Goal: Task Accomplishment & Management: Complete application form

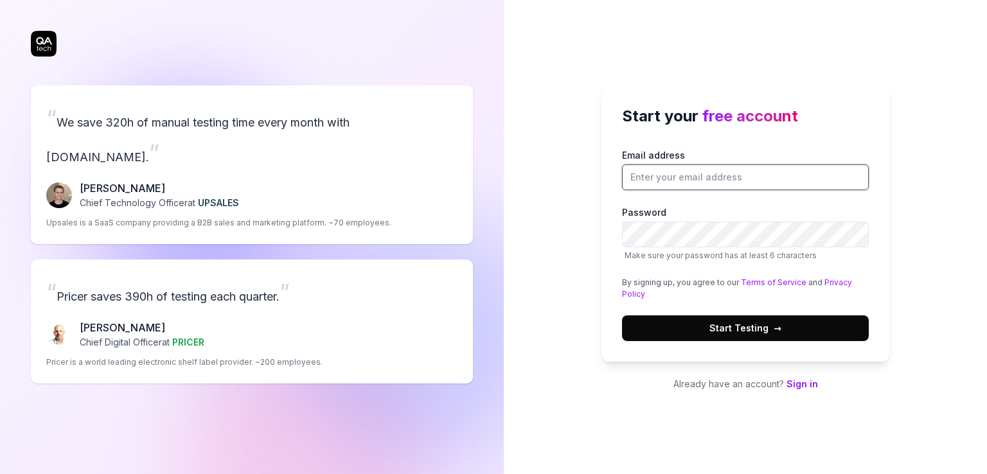
click at [753, 172] on input "Email address" at bounding box center [745, 177] width 247 height 26
click at [775, 206] on label "Password Make sure your password has at least 6 characters" at bounding box center [745, 234] width 247 height 56
click at [787, 171] on input "ext-lukasz.wiktorko@flowbird.group" at bounding box center [745, 177] width 247 height 26
type input "[EMAIL_ADDRESS][DOMAIN_NAME]"
click at [757, 331] on span "Start Testing →" at bounding box center [745, 327] width 72 height 13
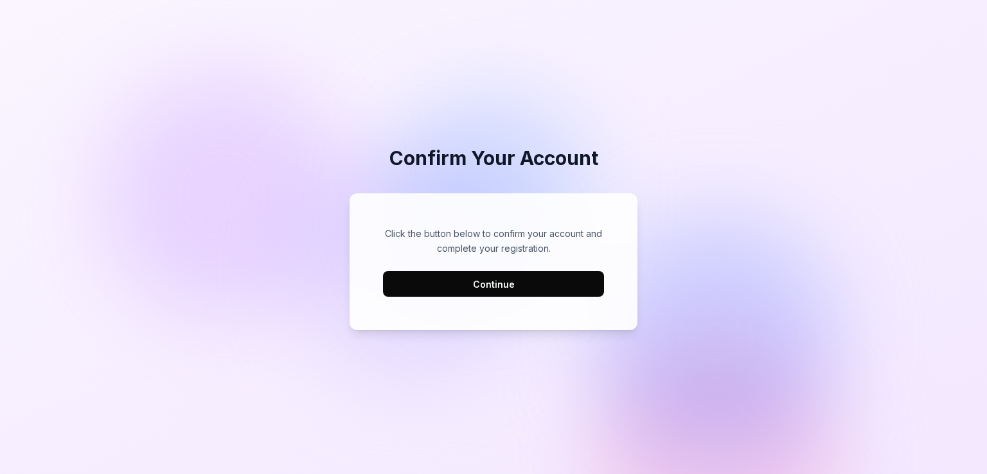
click at [493, 283] on button "Continue" at bounding box center [493, 284] width 221 height 26
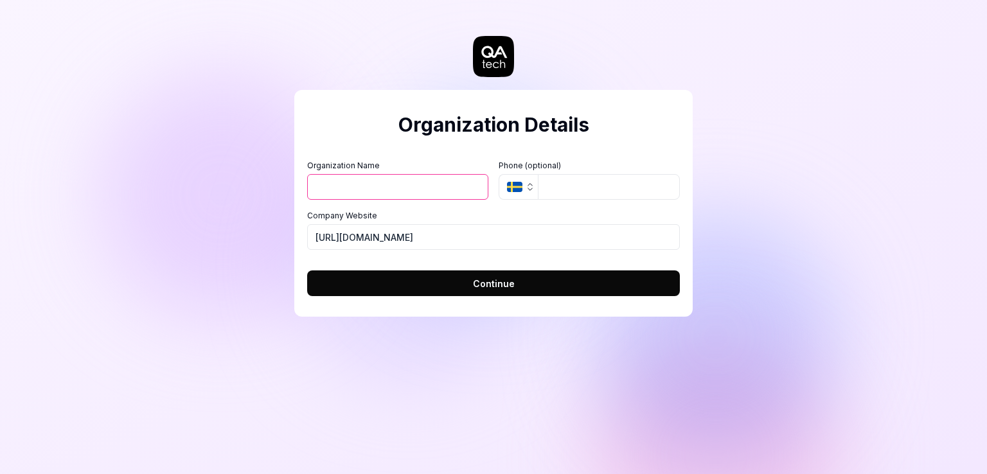
click at [394, 189] on input "Organization Name" at bounding box center [397, 187] width 181 height 26
type input "Flowbird"
click at [455, 236] on input "[URL][DOMAIN_NAME]" at bounding box center [493, 237] width 373 height 26
drag, startPoint x: 439, startPoint y: 234, endPoint x: 347, endPoint y: 235, distance: 91.8
click at [347, 235] on input "[URL][DOMAIN_NAME]" at bounding box center [493, 237] width 373 height 26
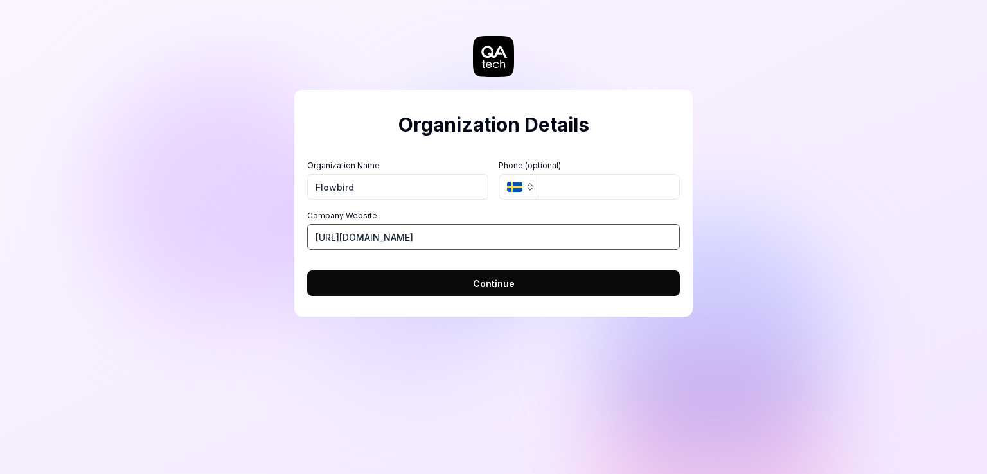
paste input "[DOMAIN_NAME]/"
drag, startPoint x: 526, startPoint y: 239, endPoint x: 345, endPoint y: 236, distance: 181.2
click at [345, 236] on input "[URL][DOMAIN_NAME]" at bounding box center [493, 237] width 373 height 26
paste input "[URL][DOMAIN_NAME]"
click at [373, 234] on input "https://[URL][DOMAIN_NAME]" at bounding box center [493, 237] width 373 height 26
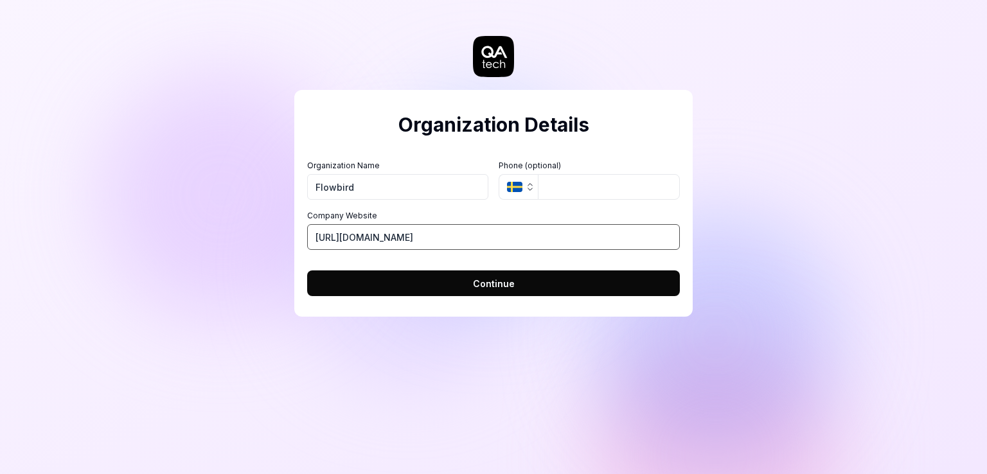
type input "[URL][DOMAIN_NAME]"
click at [397, 182] on input "Flowbird" at bounding box center [397, 187] width 181 height 26
click at [370, 183] on input "Arrive" at bounding box center [397, 187] width 181 height 26
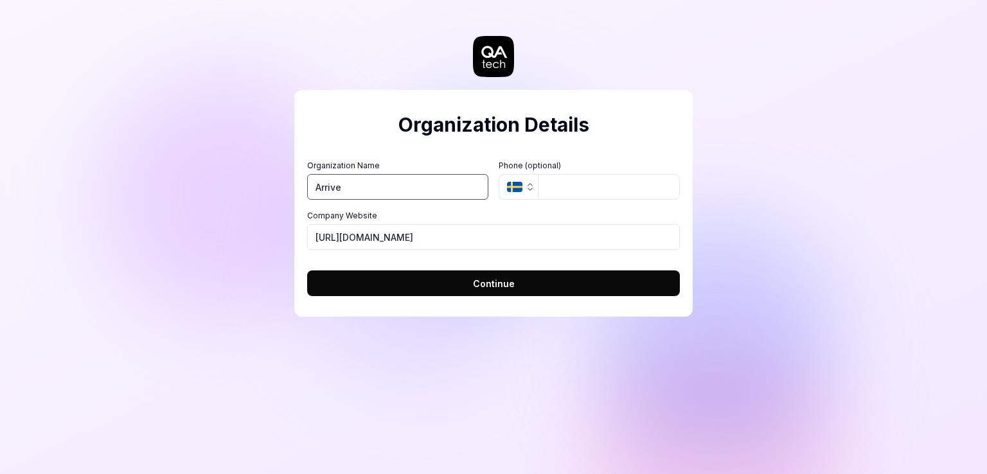
click at [370, 183] on input "Arrive" at bounding box center [397, 187] width 181 height 26
type input "Flowbird"
click at [465, 279] on button "Continue" at bounding box center [493, 283] width 373 height 26
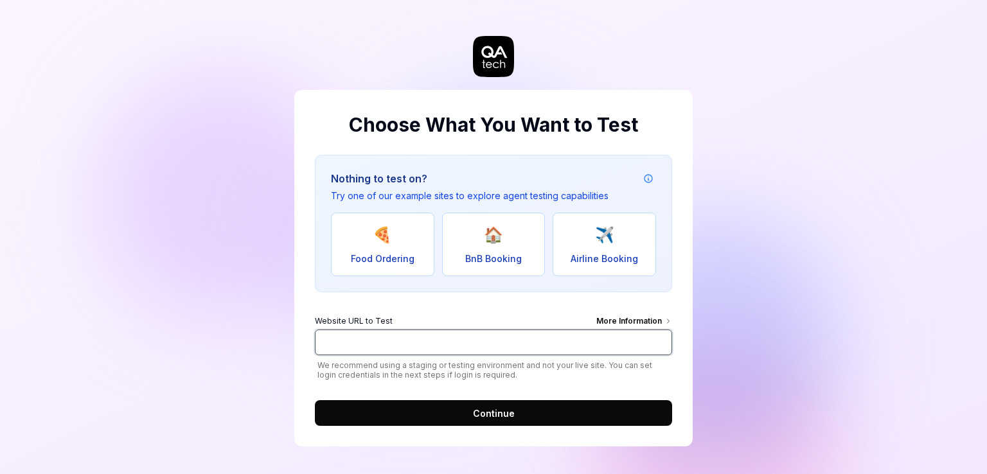
click at [411, 349] on input "Website URL to Test More Information" at bounding box center [493, 342] width 357 height 26
paste input "[DOMAIN_NAME]/"
click at [321, 342] on input "[DOMAIN_NAME]/" at bounding box center [493, 342] width 357 height 26
type input "[URL][DOMAIN_NAME]"
click at [478, 411] on span "Continue" at bounding box center [494, 413] width 42 height 13
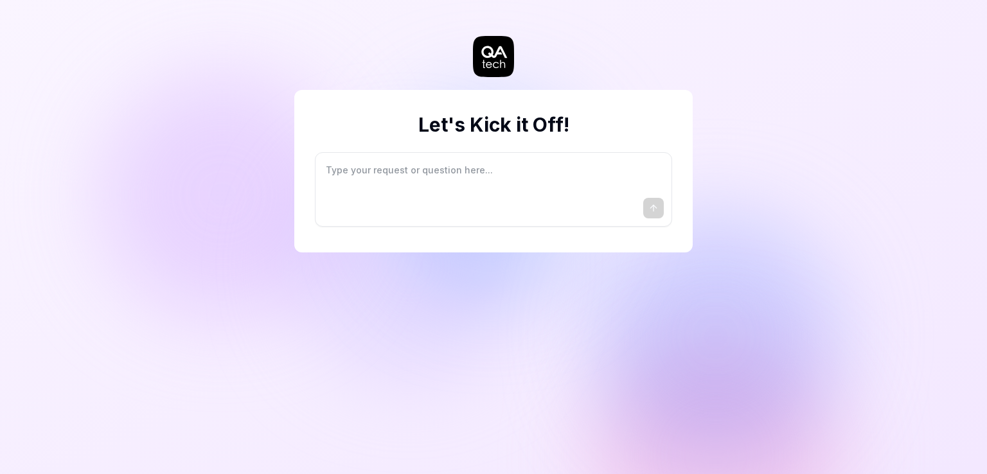
type textarea "*"
type textarea "I"
type textarea "*"
type textarea "I"
type textarea "*"
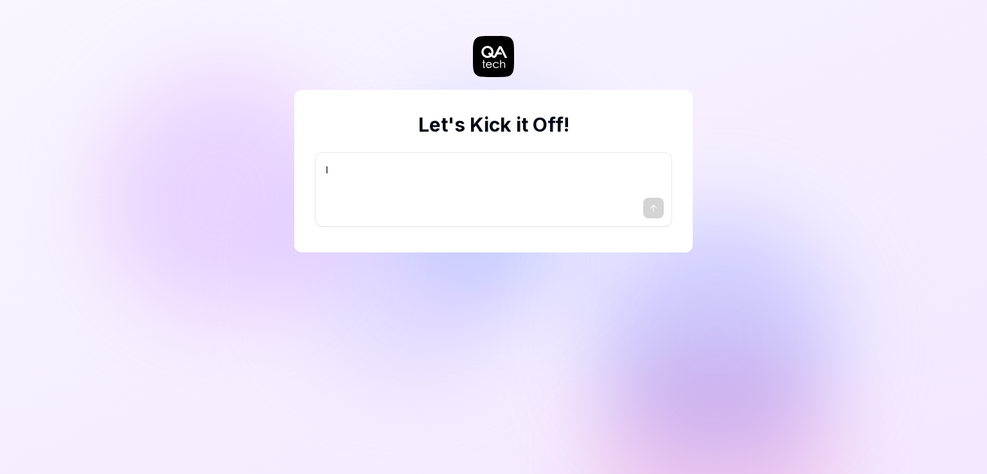
type textarea "I w"
type textarea "*"
type textarea "I wa"
type textarea "*"
type textarea "I wan"
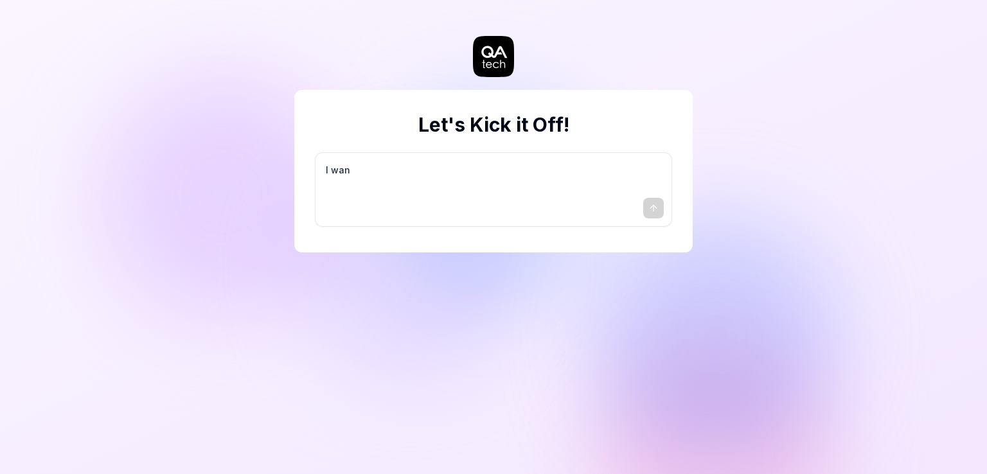
type textarea "*"
type textarea "I want"
type textarea "*"
type textarea "I want"
type textarea "*"
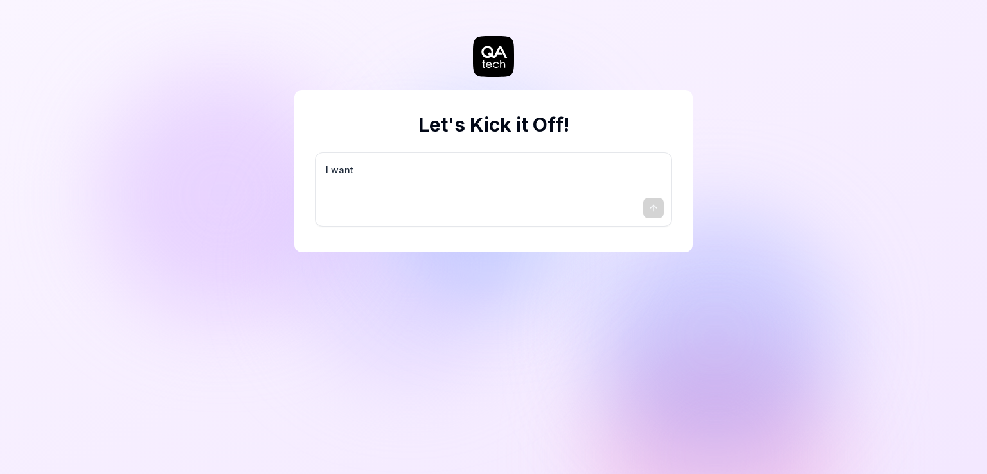
type textarea "I want a"
type textarea "*"
type textarea "I want a"
type textarea "*"
type textarea "I want a g"
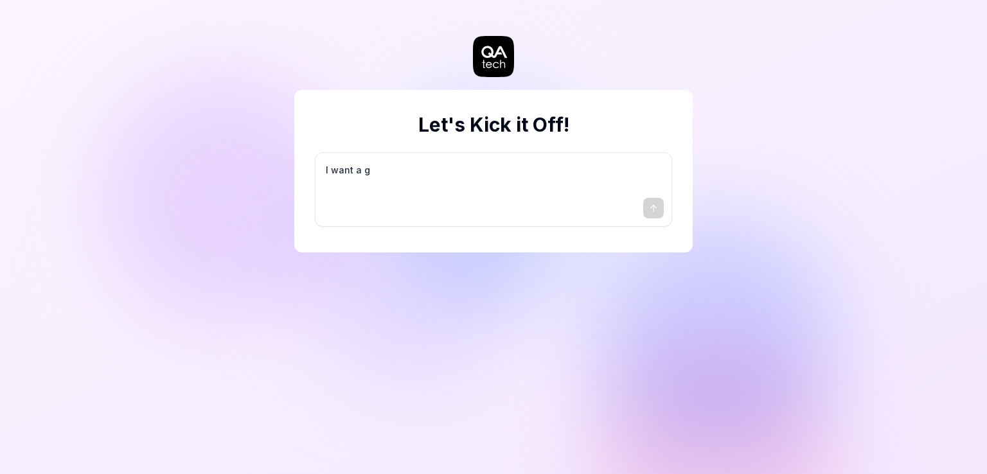
type textarea "*"
type textarea "I want a go"
type textarea "*"
type textarea "I want a goo"
type textarea "*"
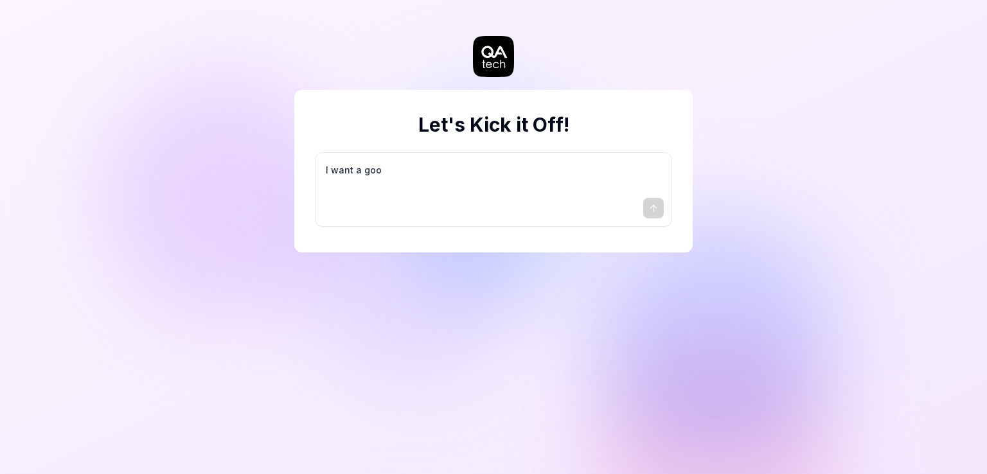
type textarea "I want a good"
type textarea "*"
type textarea "I want a good"
type textarea "*"
type textarea "I want a good t"
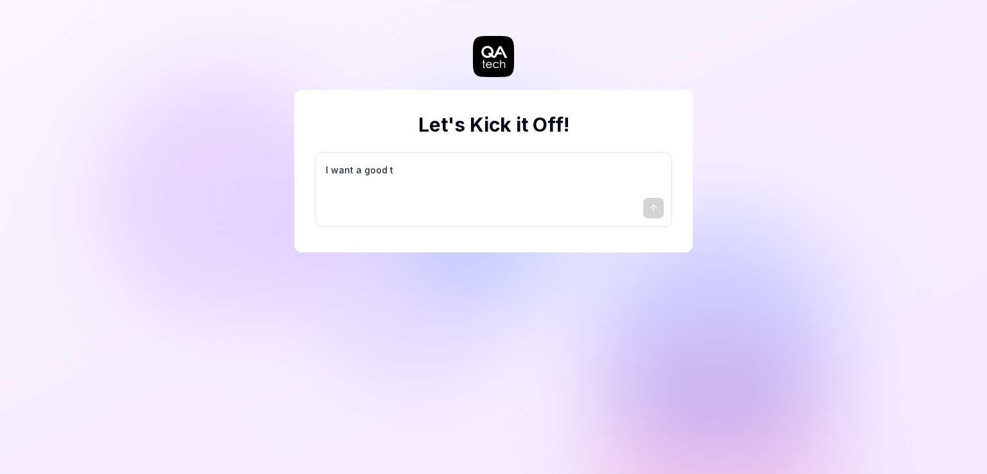
type textarea "*"
type textarea "I want a good te"
type textarea "*"
type textarea "I want a good tes"
type textarea "*"
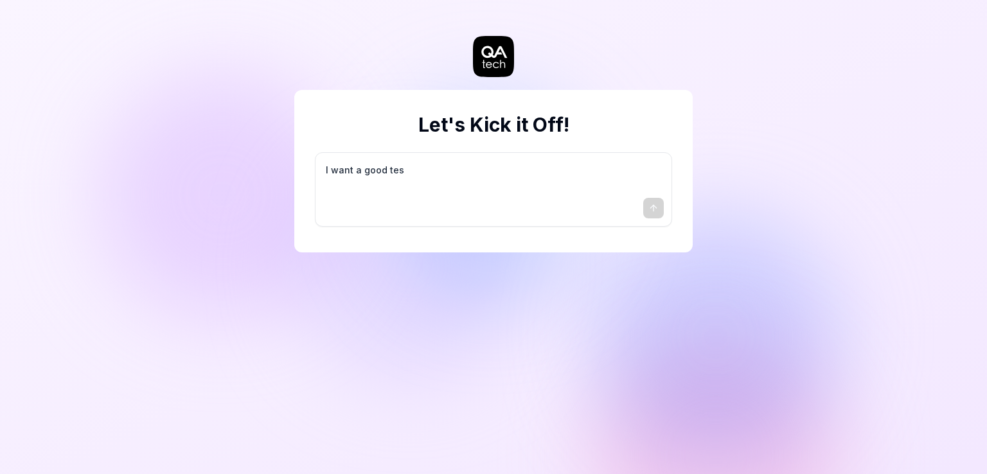
type textarea "I want a good test"
type textarea "*"
type textarea "I want a good test"
type textarea "*"
type textarea "I want a good test s"
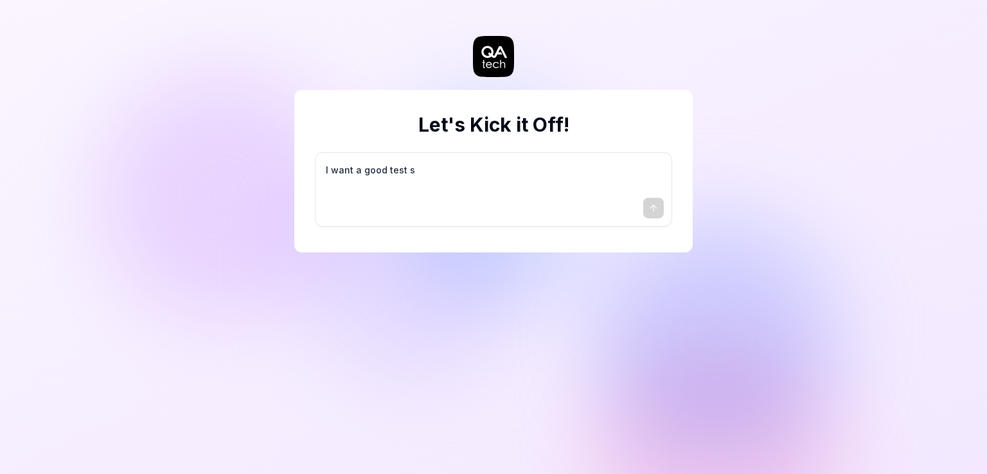
type textarea "*"
type textarea "I want a good test se"
type textarea "*"
type textarea "I want a good test set"
type textarea "*"
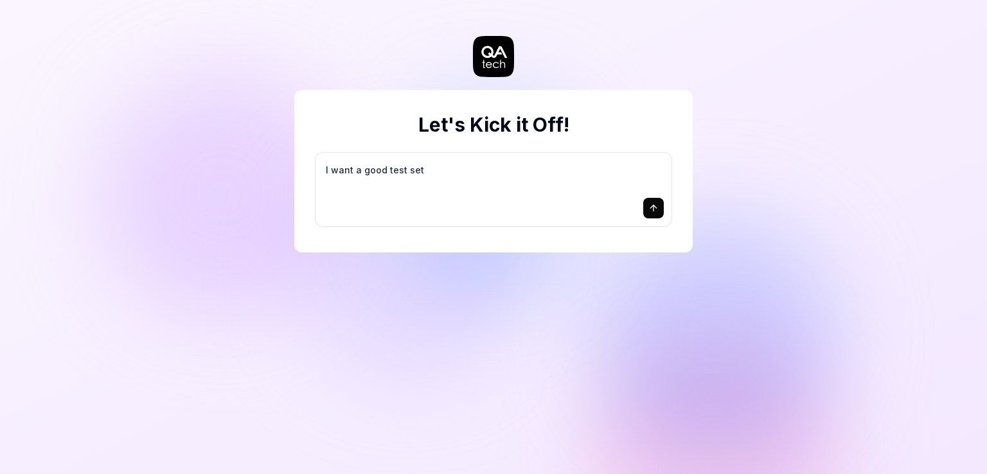
type textarea "I want a good test setu"
type textarea "*"
type textarea "I want a good test setup"
type textarea "*"
type textarea "I want a good test setup"
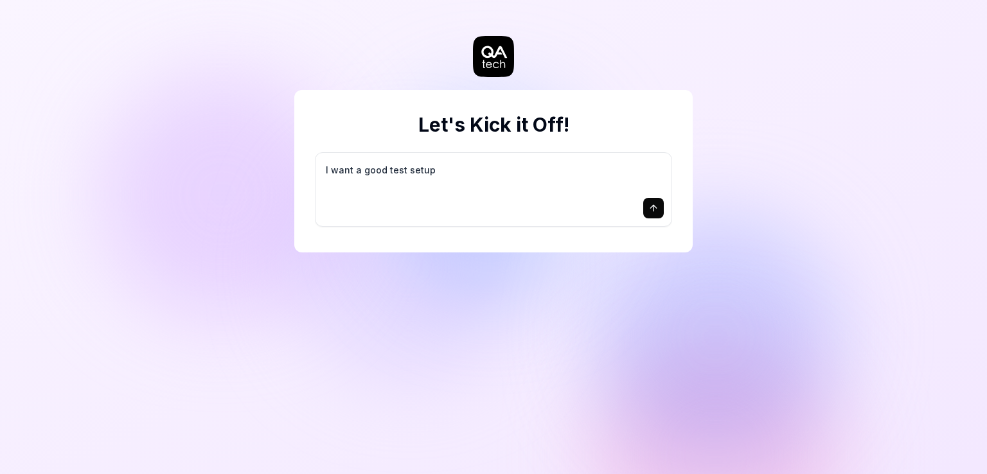
type textarea "*"
type textarea "I want a good test setup f"
type textarea "*"
type textarea "I want a good test setup fo"
type textarea "*"
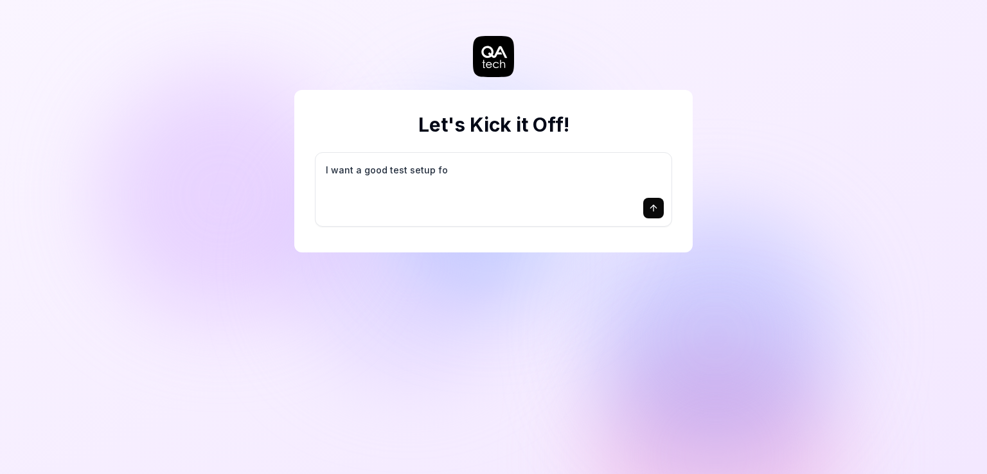
type textarea "I want a good test setup for"
type textarea "*"
type textarea "I want a good test setup for"
type textarea "*"
type textarea "I want a good test setup for m"
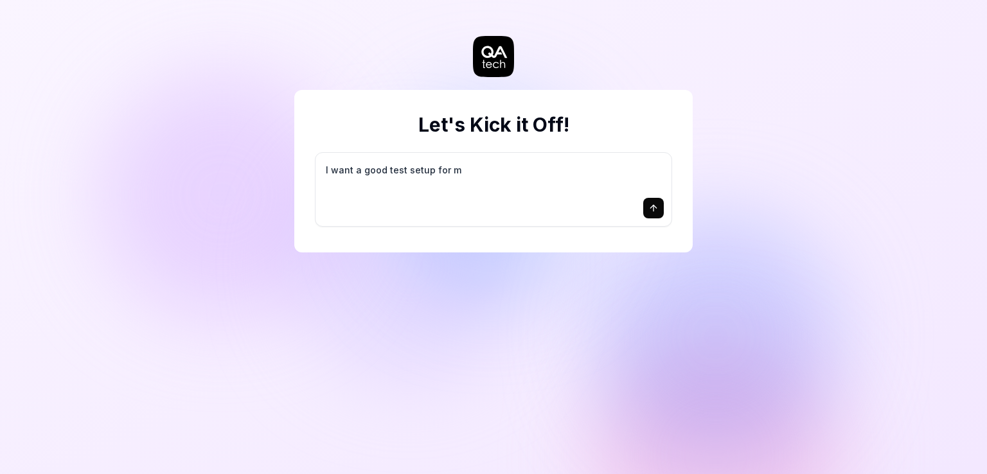
type textarea "*"
type textarea "I want a good test setup for my"
type textarea "*"
type textarea "I want a good test setup for my"
type textarea "*"
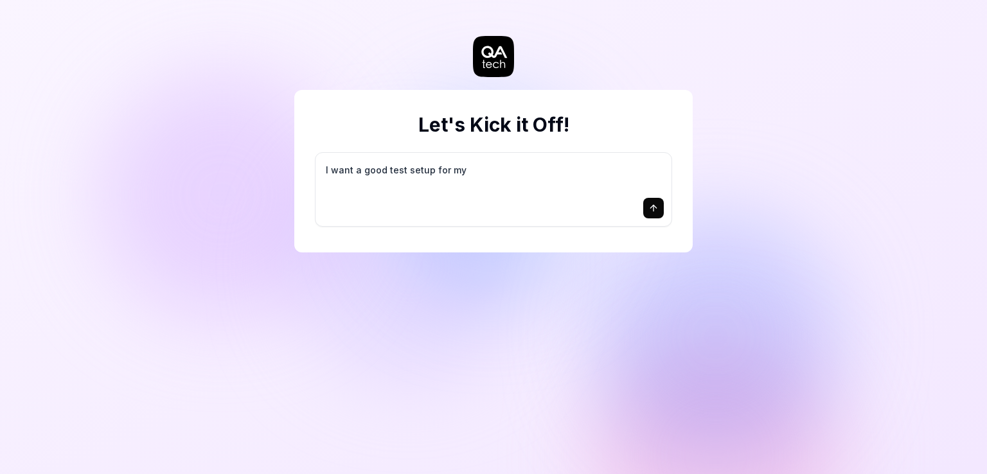
type textarea "I want a good test setup for my s"
type textarea "*"
type textarea "I want a good test setup for my si"
type textarea "*"
type textarea "I want a good test setup for my sit"
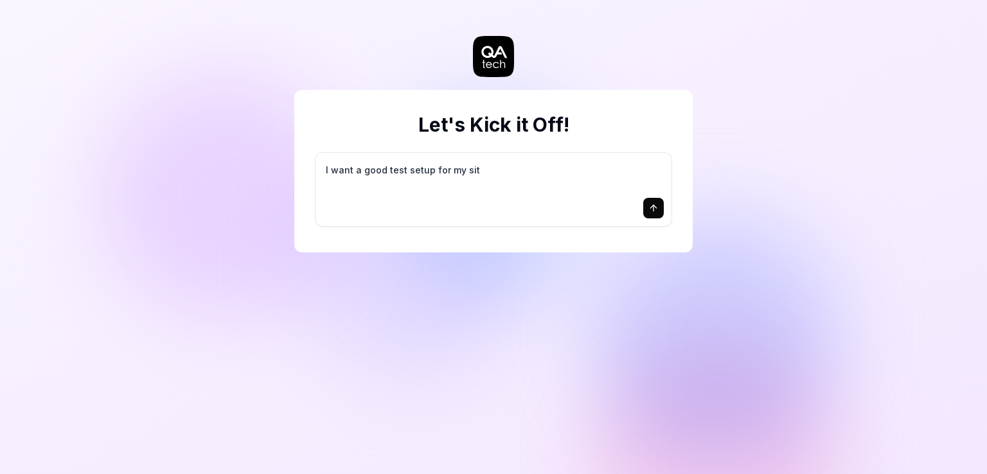
type textarea "*"
type textarea "I want a good test setup for my site"
type textarea "*"
type textarea "I want a good test setup for my site"
type textarea "*"
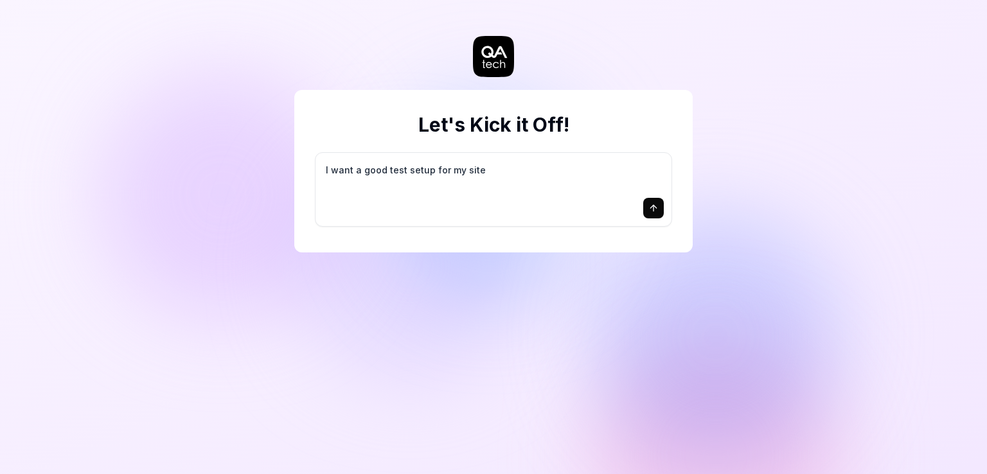
type textarea "I want a good test setup for my site -"
type textarea "*"
type textarea "I want a good test setup for my site -"
type textarea "*"
type textarea "I want a good test setup for my site - h"
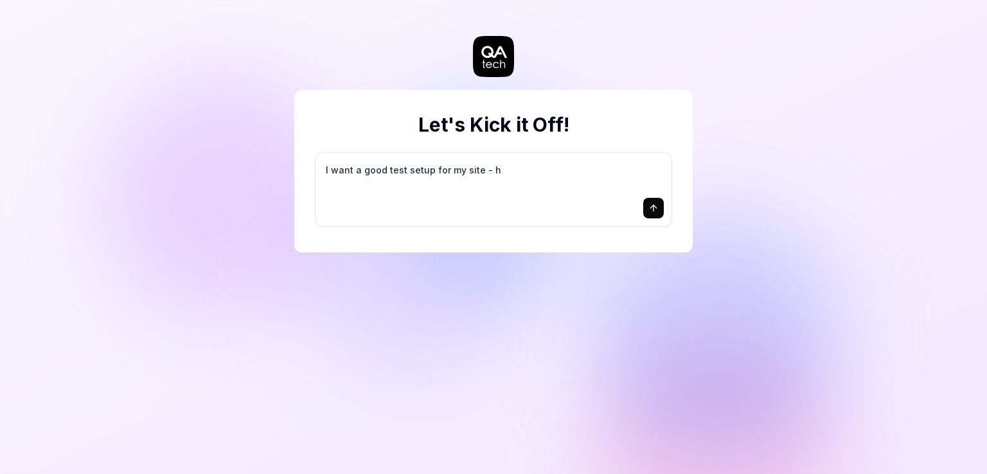
type textarea "*"
type textarea "I want a good test setup for my site - he"
type textarea "*"
type textarea "I want a good test setup for my site - hel"
type textarea "*"
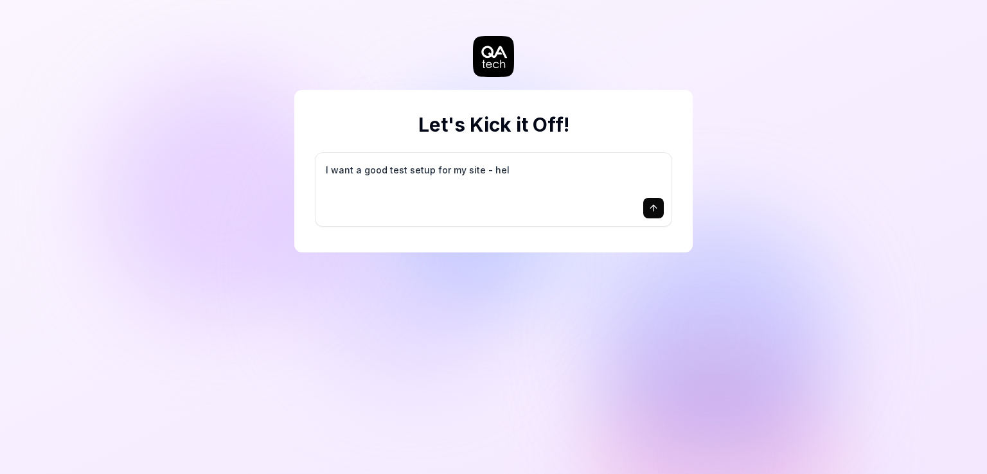
type textarea "I want a good test setup for my site - help"
type textarea "*"
type textarea "I want a good test setup for my site - help"
type textarea "*"
type textarea "I want a good test setup for my site - help m"
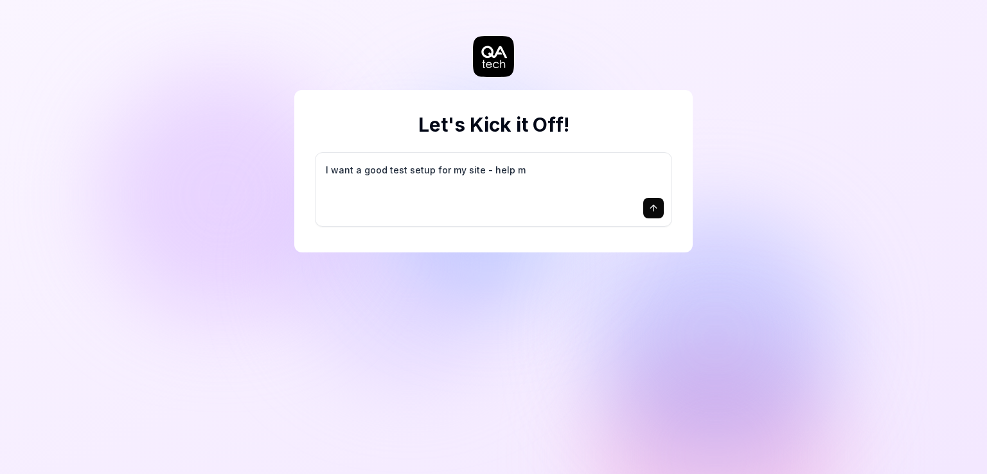
type textarea "*"
type textarea "I want a good test setup for my site - help me"
type textarea "*"
type textarea "I want a good test setup for my site - help me"
type textarea "*"
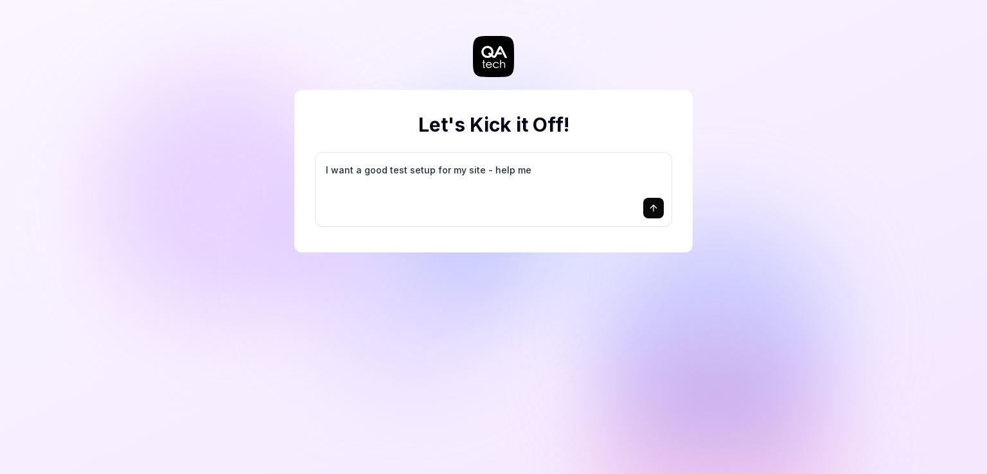
type textarea "I want a good test setup for my site - help me c"
type textarea "*"
type textarea "I want a good test setup for my site - help me cr"
type textarea "*"
type textarea "I want a good test setup for my site - help me cre"
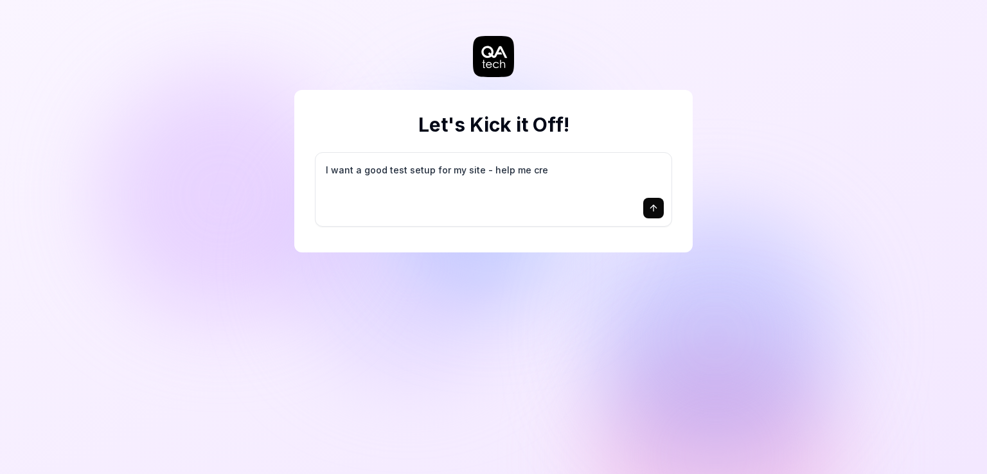
type textarea "*"
type textarea "I want a good test setup for my site - help me crea"
type textarea "*"
type textarea "I want a good test setup for my site - help me creat"
type textarea "*"
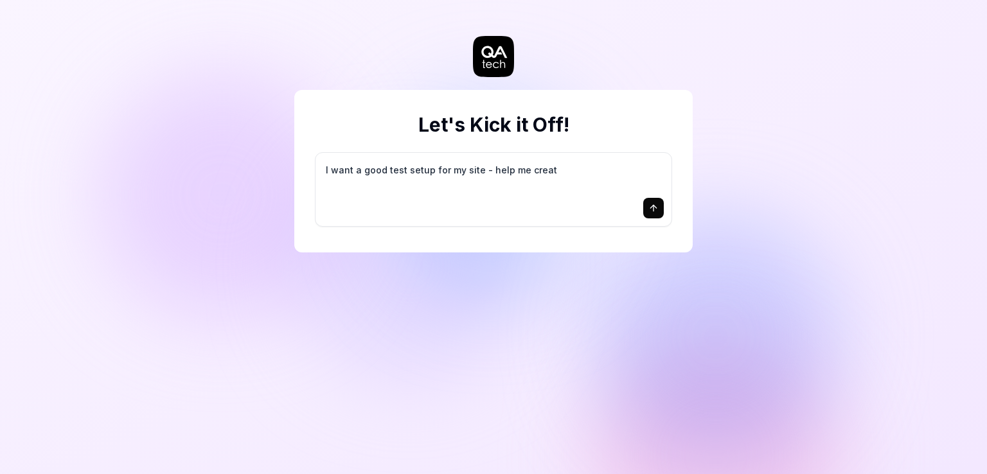
type textarea "I want a good test setup for my site - help me create"
type textarea "*"
type textarea "I want a good test setup for my site - help me create"
type textarea "*"
type textarea "I want a good test setup for my site - help me create t"
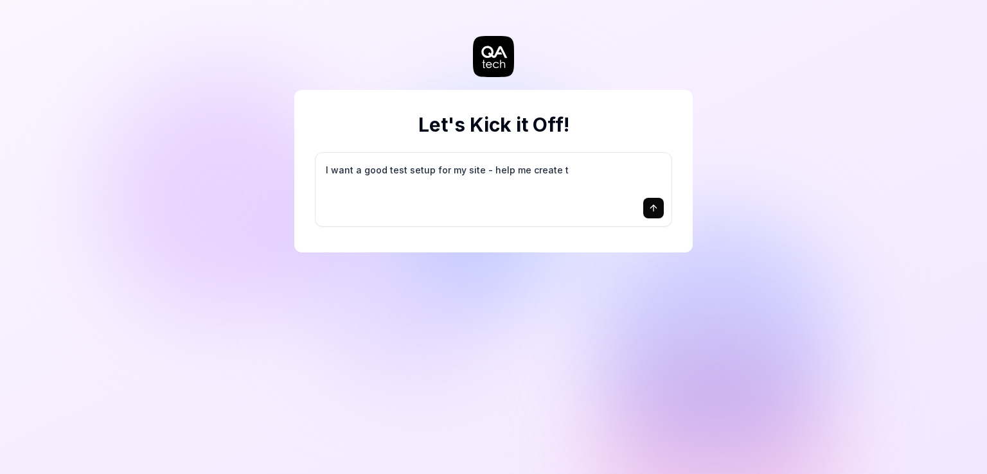
type textarea "*"
type textarea "I want a good test setup for my site - help me create th"
type textarea "*"
type textarea "I want a good test setup for my site - help me create the"
type textarea "*"
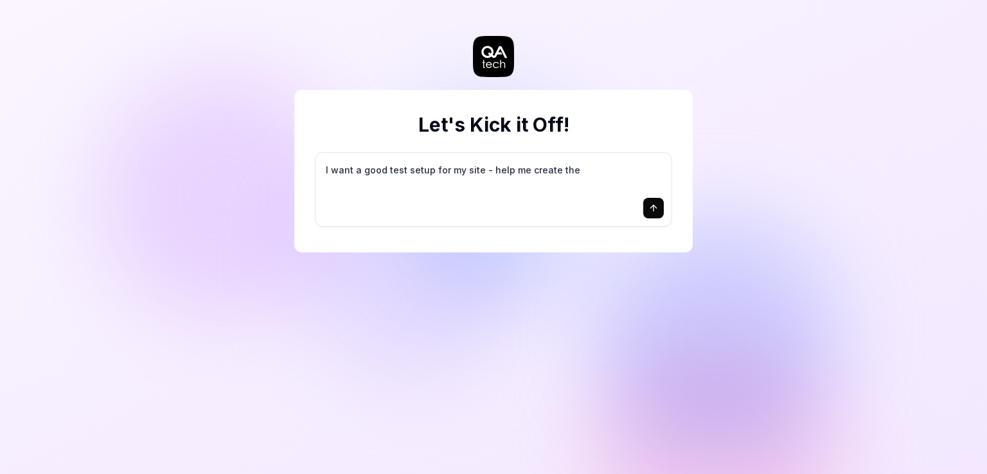
type textarea "I want a good test setup for my site - help me create the"
type textarea "*"
type textarea "I want a good test setup for my site - help me create the f"
type textarea "*"
type textarea "I want a good test setup for my site - help me create the fi"
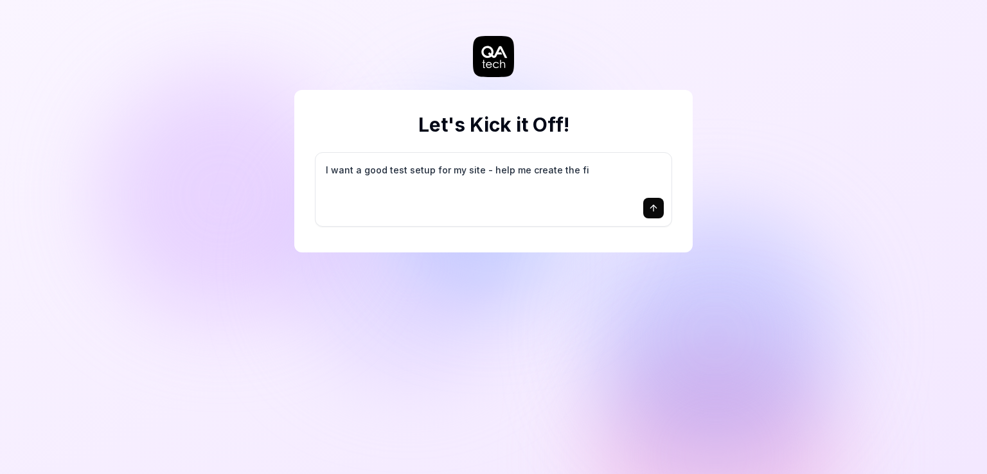
type textarea "*"
type textarea "I want a good test setup for my site - help me create the fir"
type textarea "*"
type textarea "I want a good test setup for my site - help me create the firs"
type textarea "*"
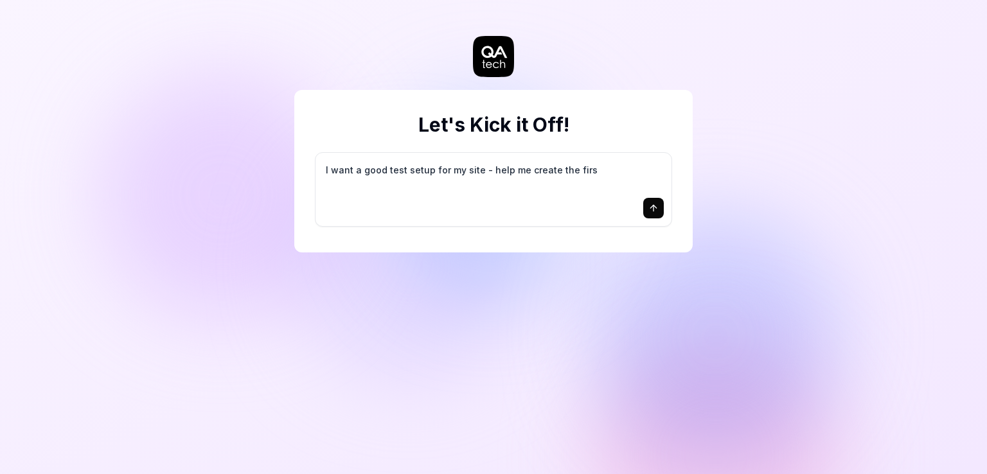
type textarea "I want a good test setup for my site - help me create the first"
type textarea "*"
type textarea "I want a good test setup for my site - help me create the first"
type textarea "*"
type textarea "I want a good test setup for my site - help me create the first 3"
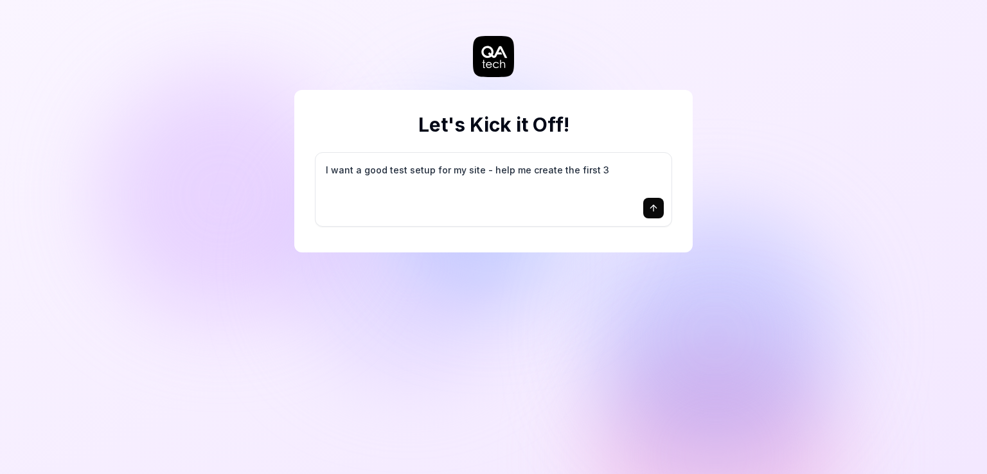
type textarea "*"
type textarea "I want a good test setup for my site - help me create the first 3-"
type textarea "*"
type textarea "I want a good test setup for my site - help me create the first 3-5"
type textarea "*"
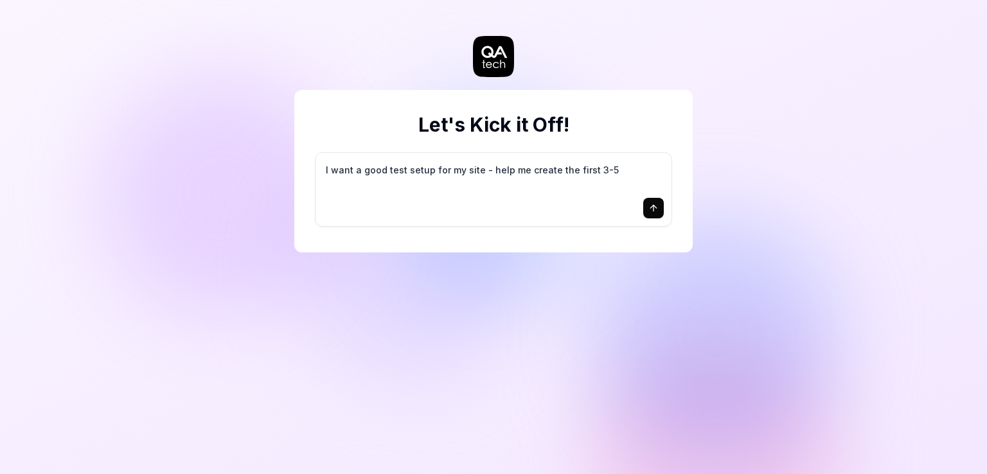
type textarea "I want a good test setup for my site - help me create the first 3-5"
type textarea "*"
type textarea "I want a good test setup for my site - help me create the first 3-5 t"
type textarea "*"
type textarea "I want a good test setup for my site - help me create the first 3-5 te"
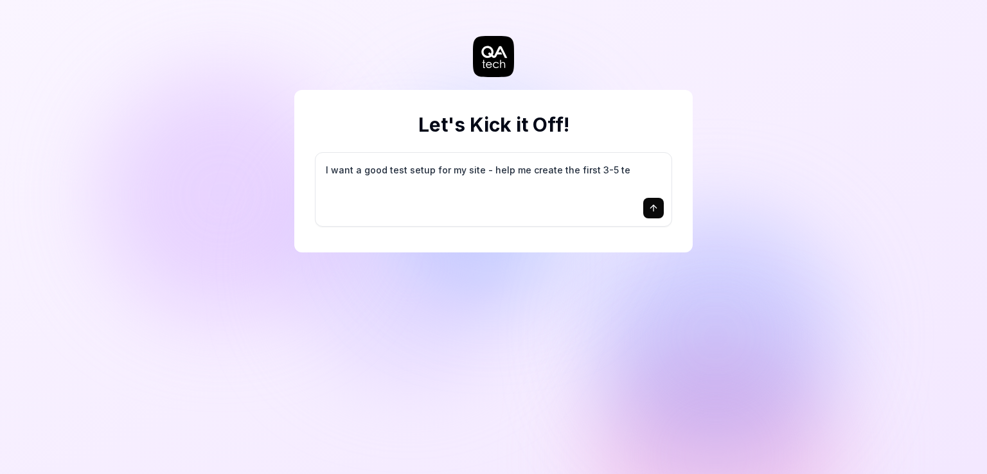
type textarea "*"
type textarea "I want a good test setup for my site - help me create the first 3-5 tes"
type textarea "*"
type textarea "I want a good test setup for my site - help me create the first 3-5 test"
type textarea "*"
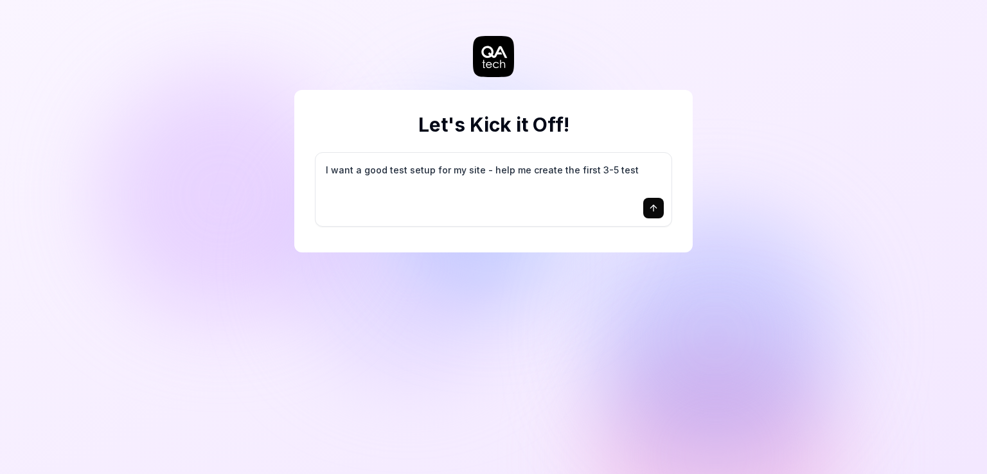
type textarea "I want a good test setup for my site - help me create the first 3-5 test"
type textarea "*"
type textarea "I want a good test setup for my site - help me create the first 3-5 test c"
type textarea "*"
type textarea "I want a good test setup for my site - help me create the first 3-5 test ca"
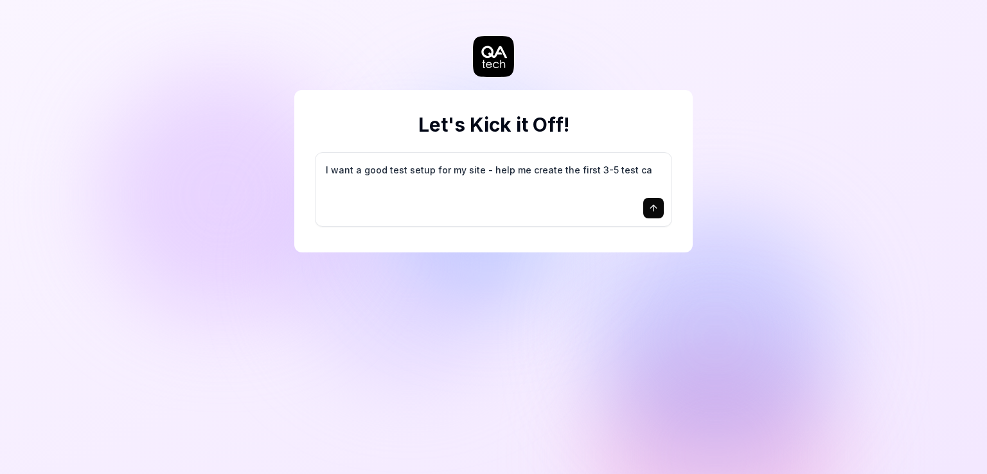
type textarea "*"
type textarea "I want a good test setup for my site - help me create the first 3-5 test cas"
type textarea "*"
type textarea "I want a good test setup for my site - help me create the first 3-5 test case"
type textarea "*"
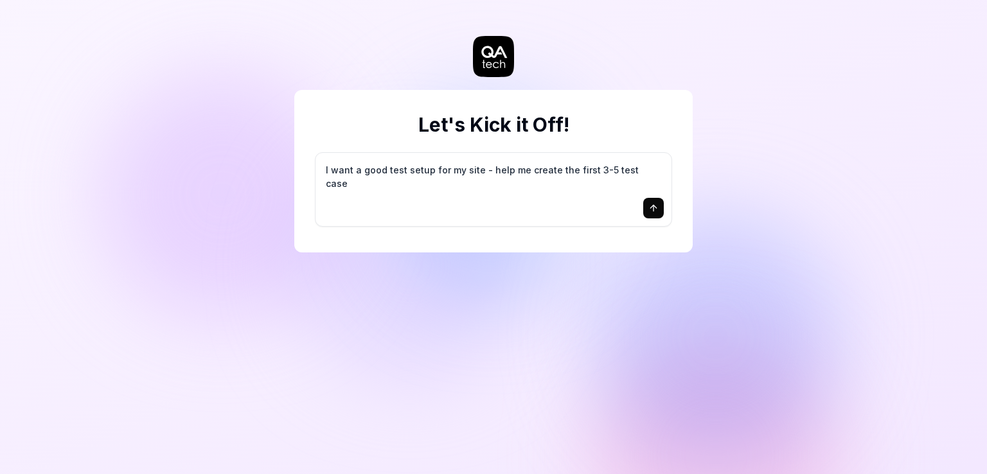
type textarea "I want a good test setup for my site - help me create the first 3-5 test cases"
click at [657, 207] on icon "submit" at bounding box center [653, 208] width 10 height 10
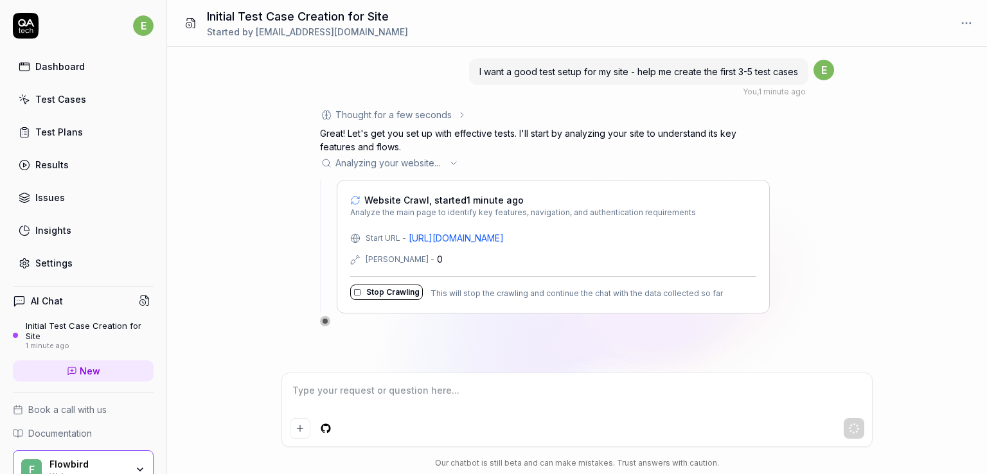
click at [265, 201] on div "I want a good test setup for my site - help me create the first 3-5 test cases …" at bounding box center [577, 210] width 820 height 326
click at [446, 401] on textarea at bounding box center [577, 397] width 574 height 32
type textarea "*"
type textarea "w"
type textarea "*"
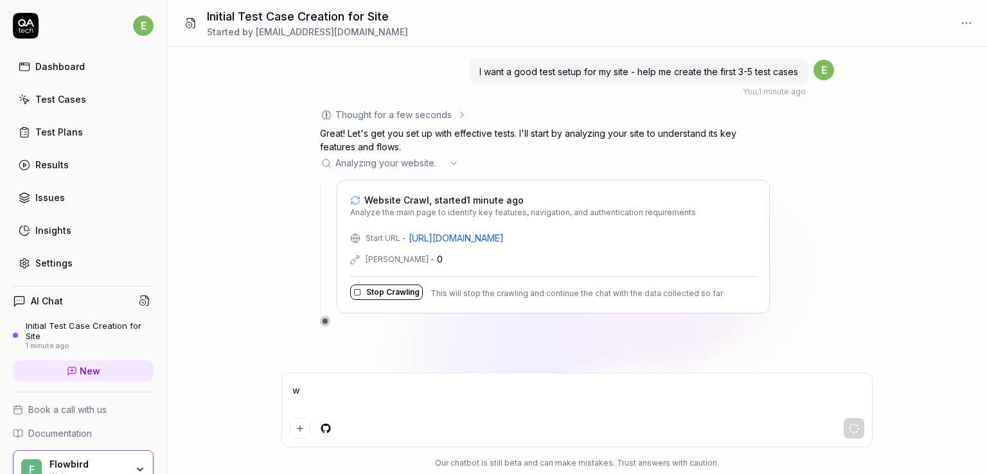
type textarea "wh"
type textarea "*"
type textarea "why"
type textarea "*"
type textarea "why"
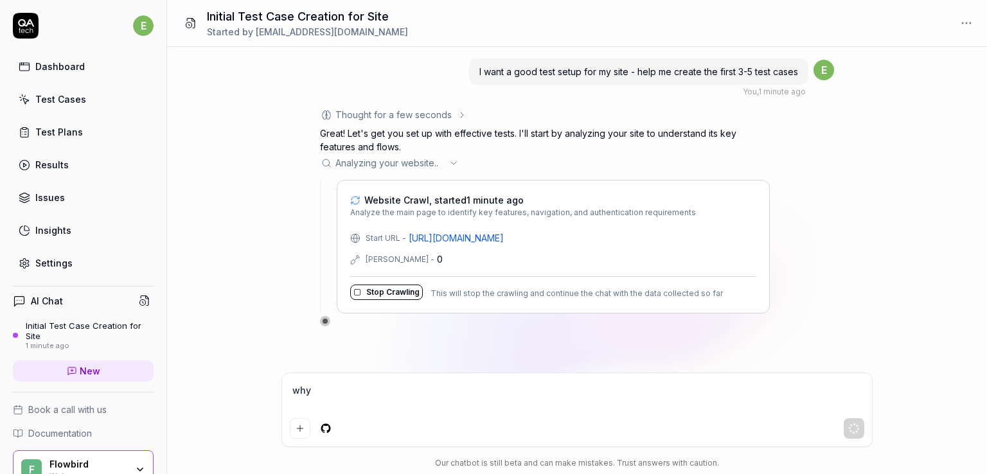
type textarea "*"
type textarea "why s"
type textarea "*"
type textarea "why so"
type textarea "*"
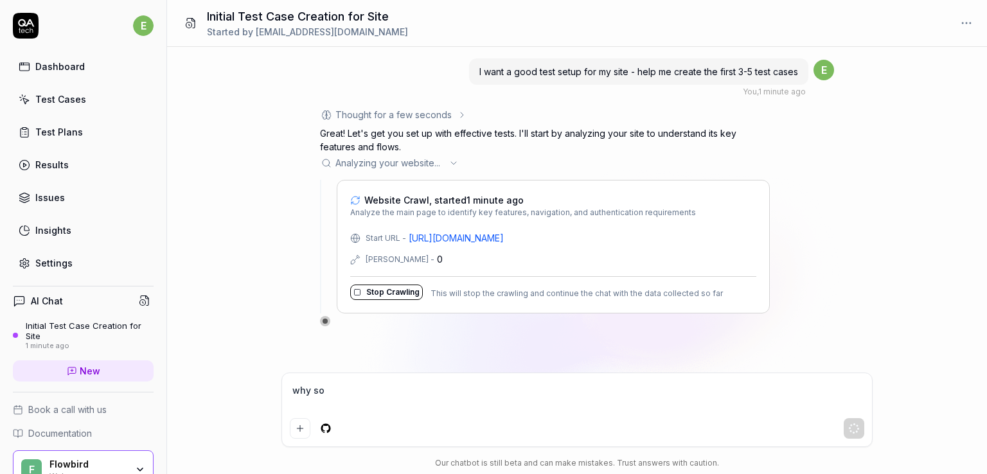
type textarea "why so"
type textarea "*"
type textarea "why so l"
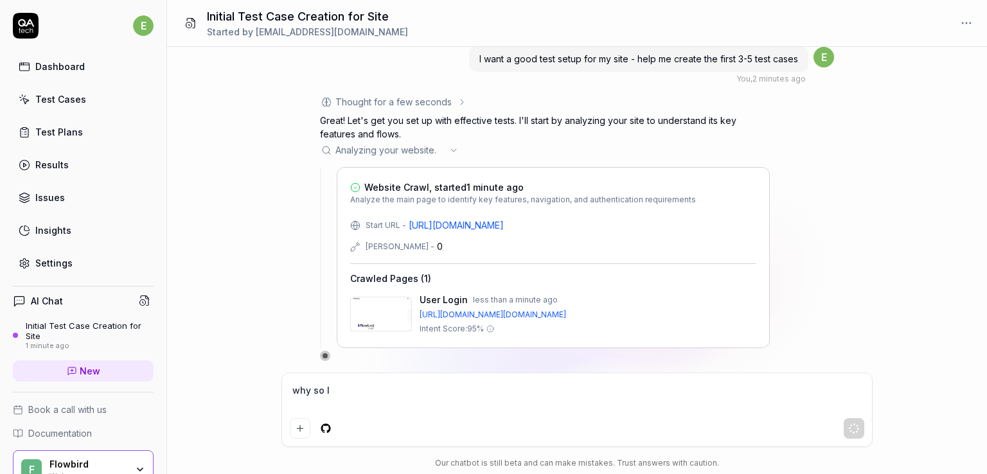
type textarea "*"
type textarea "why so lo"
type textarea "*"
type textarea "why so [PERSON_NAME]"
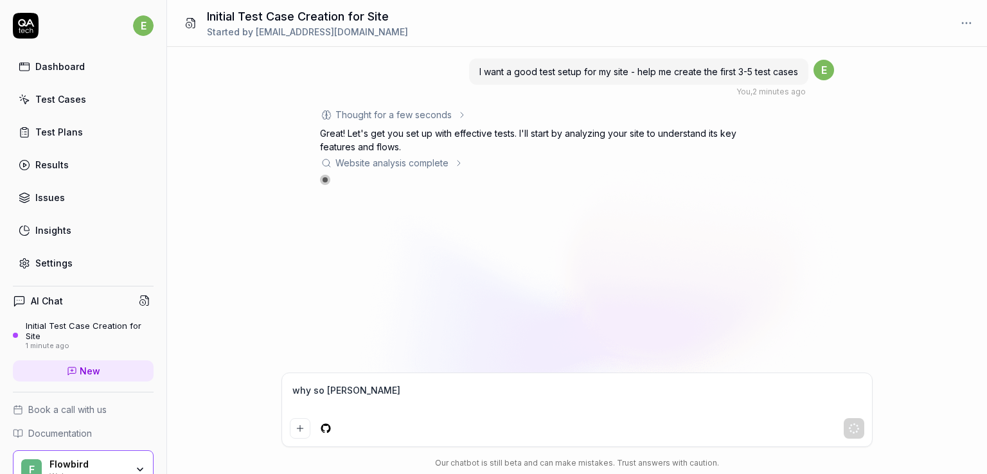
type textarea "*"
type textarea "why so long"
type textarea "*"
type textarea "why so [PERSON_NAME]"
type textarea "*"
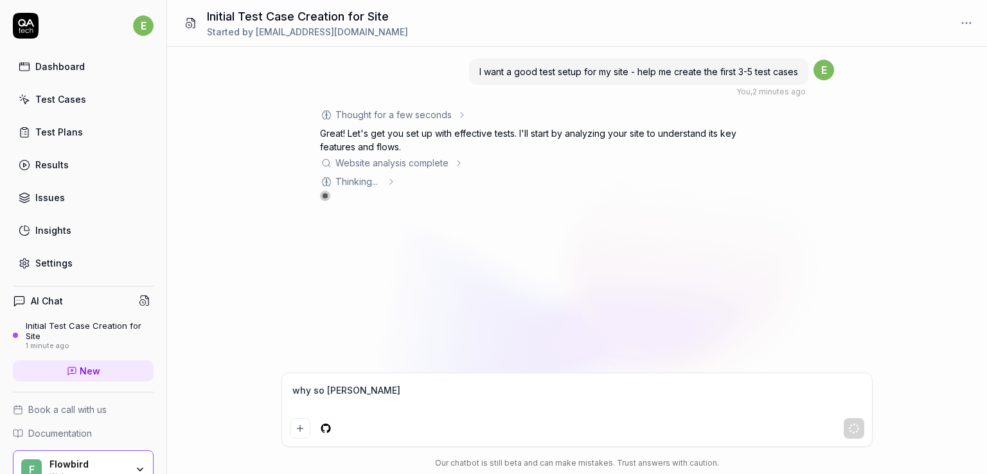
type textarea "why so lo"
type textarea "*"
type textarea "why so l"
type textarea "*"
type textarea "why so"
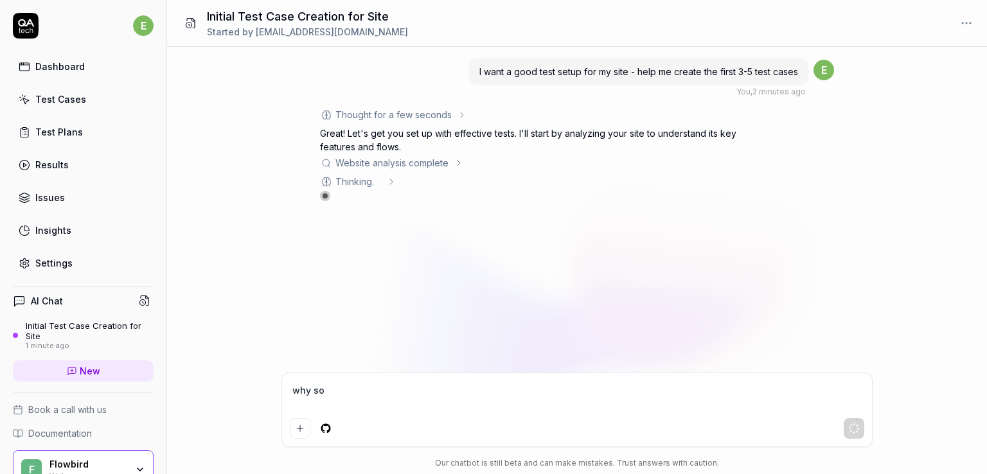
type textarea "*"
type textarea "why so"
type textarea "*"
type textarea "why s"
type textarea "*"
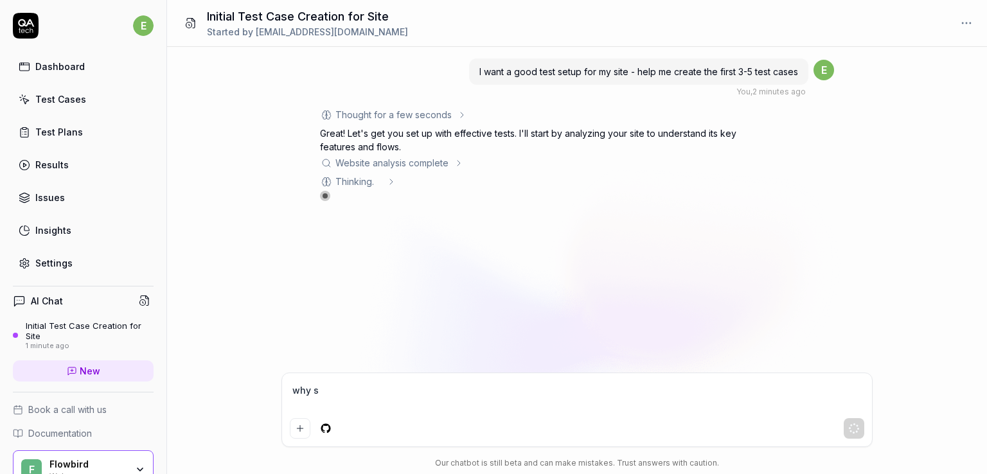
type textarea "why"
type textarea "*"
type textarea "why"
type textarea "*"
type textarea "wh"
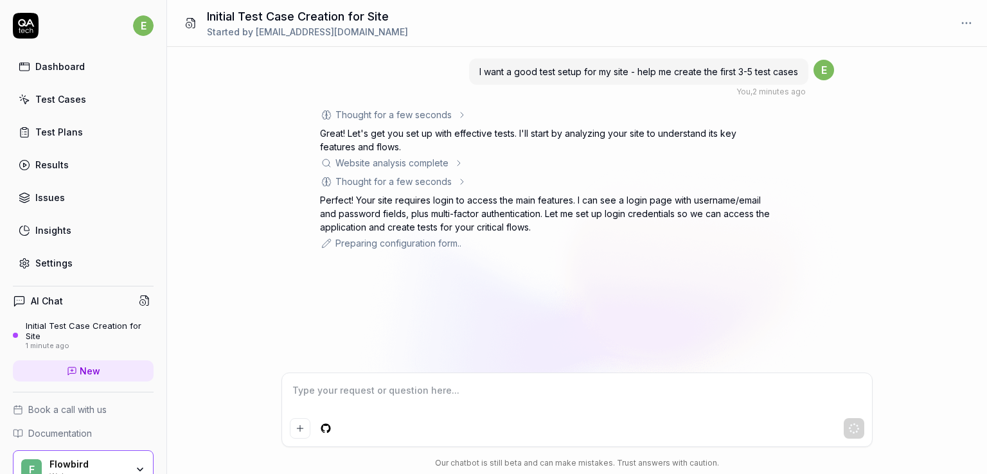
scroll to position [202, 0]
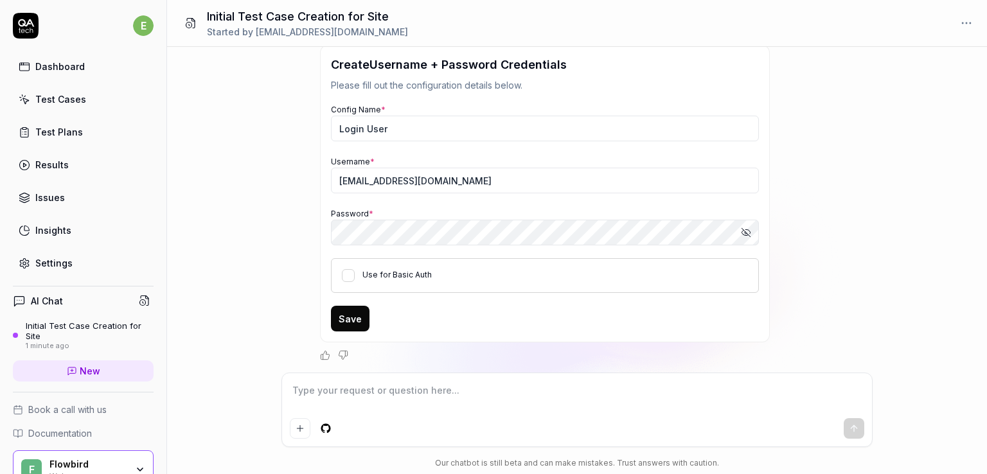
click at [752, 231] on button "Show password" at bounding box center [746, 233] width 26 height 26
click at [752, 231] on button "Hide password" at bounding box center [746, 233] width 26 height 26
click at [745, 229] on icon "button" at bounding box center [747, 231] width 5 height 4
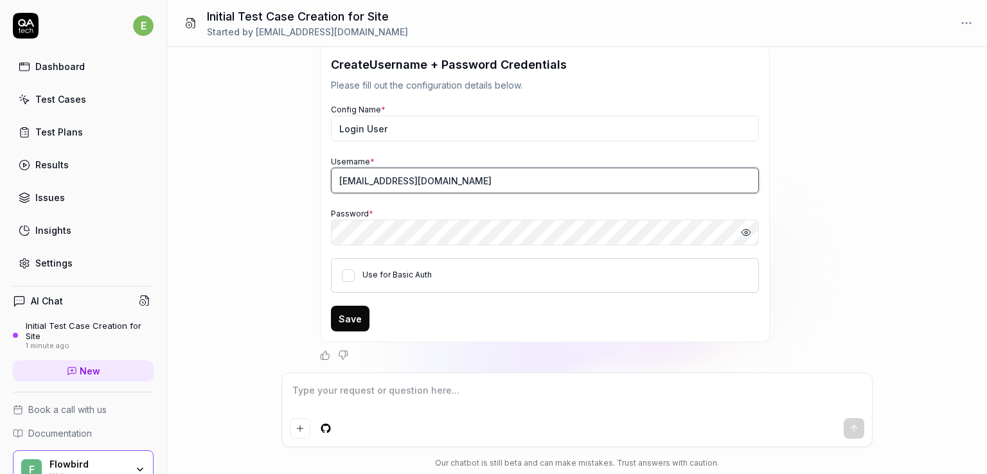
click at [671, 176] on input "[EMAIL_ADDRESS][DOMAIN_NAME]" at bounding box center [545, 181] width 428 height 26
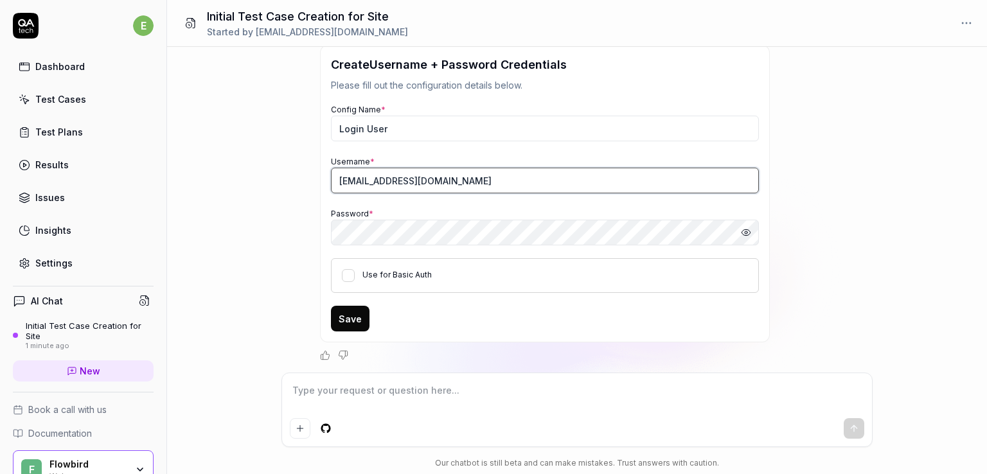
click at [671, 176] on input "[EMAIL_ADDRESS][DOMAIN_NAME]" at bounding box center [545, 181] width 428 height 26
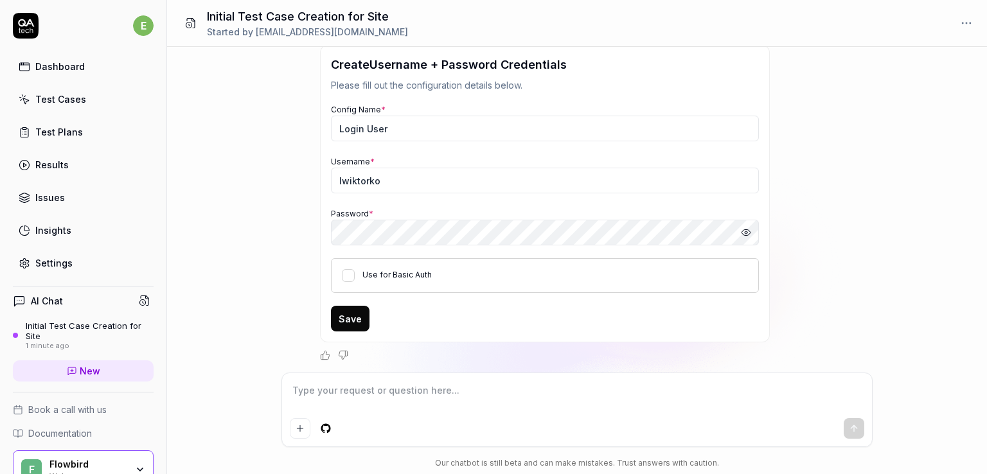
click at [280, 239] on div "I want a good test setup for my site - help me create the first 3-5 test cases …" at bounding box center [577, 210] width 820 height 326
click at [351, 275] on button "Use for Basic Auth" at bounding box center [348, 275] width 13 height 13
click at [350, 317] on button "Save" at bounding box center [350, 319] width 39 height 26
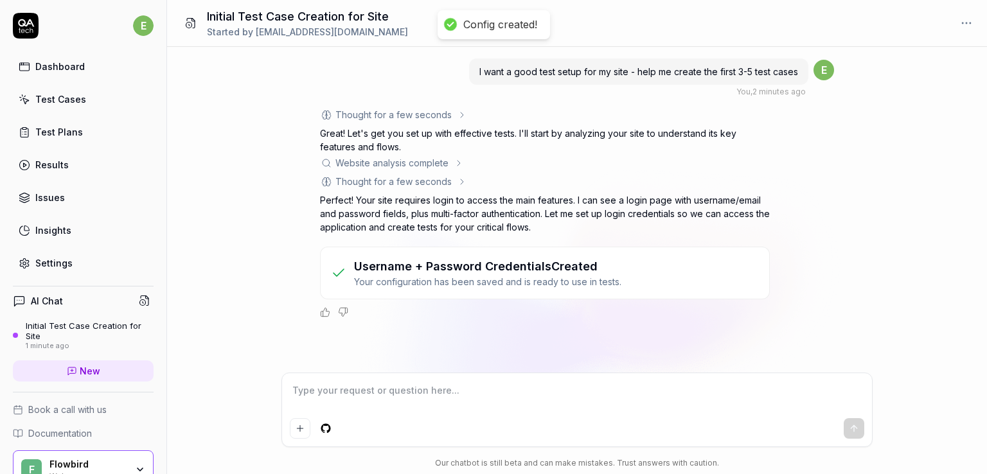
scroll to position [0, 0]
click at [583, 387] on textarea at bounding box center [577, 397] width 574 height 32
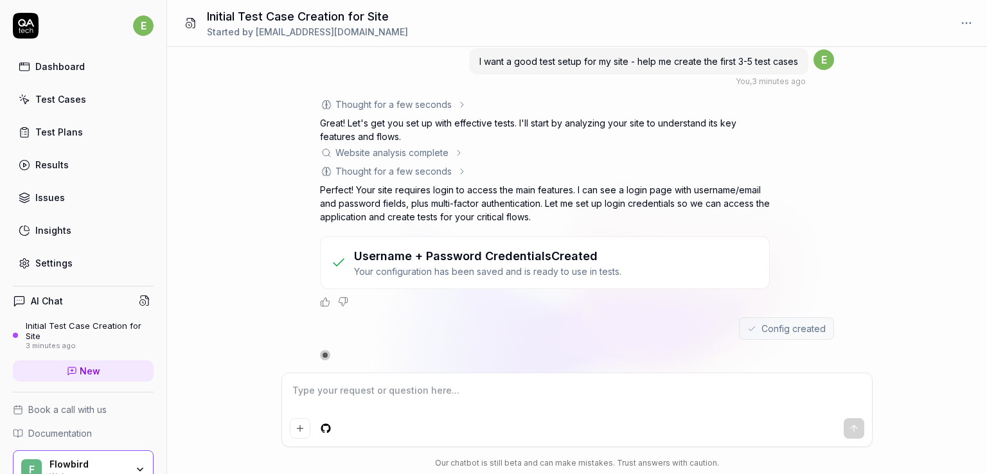
click at [98, 286] on div "AI Chat Initial Test Case Creation for Site 3 minutes ago New" at bounding box center [83, 338] width 141 height 105
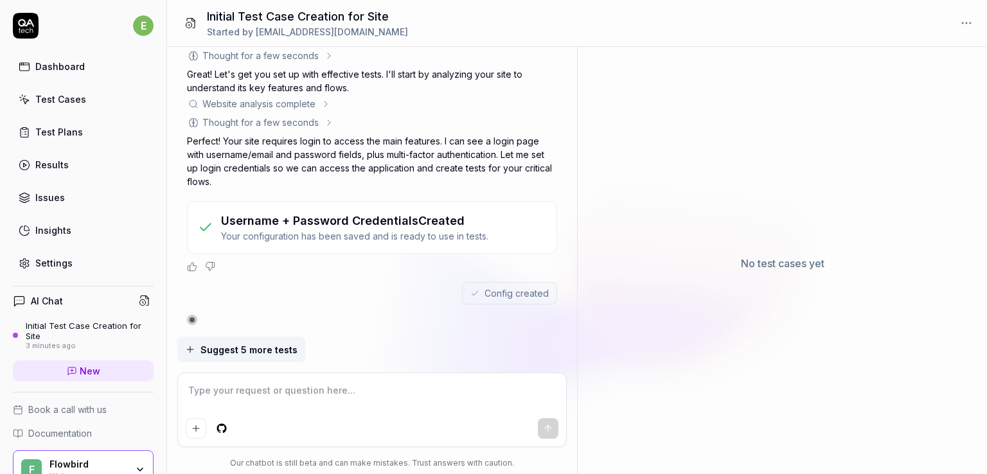
click at [416, 395] on textarea at bounding box center [372, 397] width 373 height 32
click at [313, 398] on textarea at bounding box center [372, 397] width 373 height 32
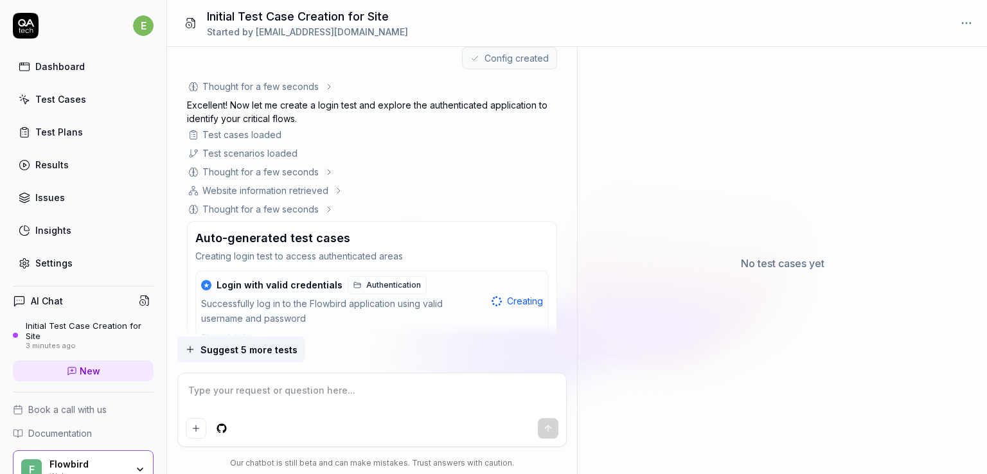
scroll to position [344, 0]
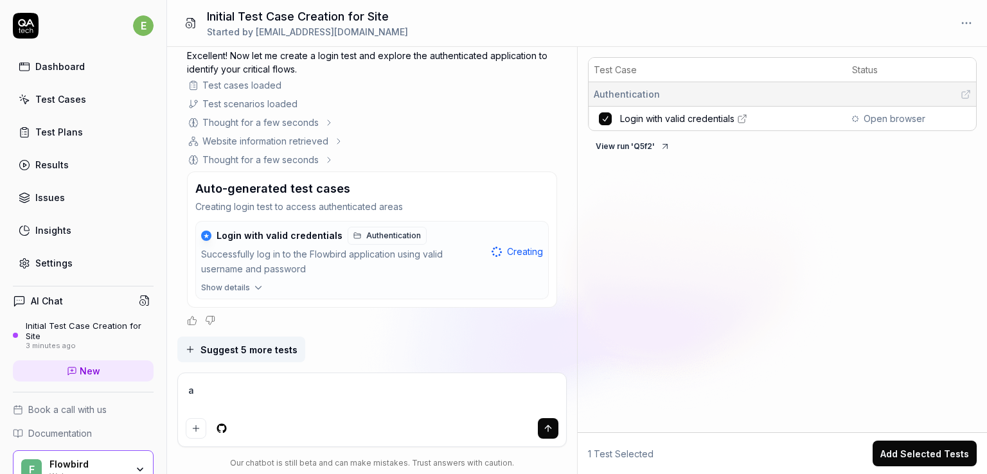
click at [319, 394] on textarea "a" at bounding box center [372, 397] width 373 height 32
click at [652, 143] on button "View run ' Q5f2 '" at bounding box center [633, 146] width 90 height 21
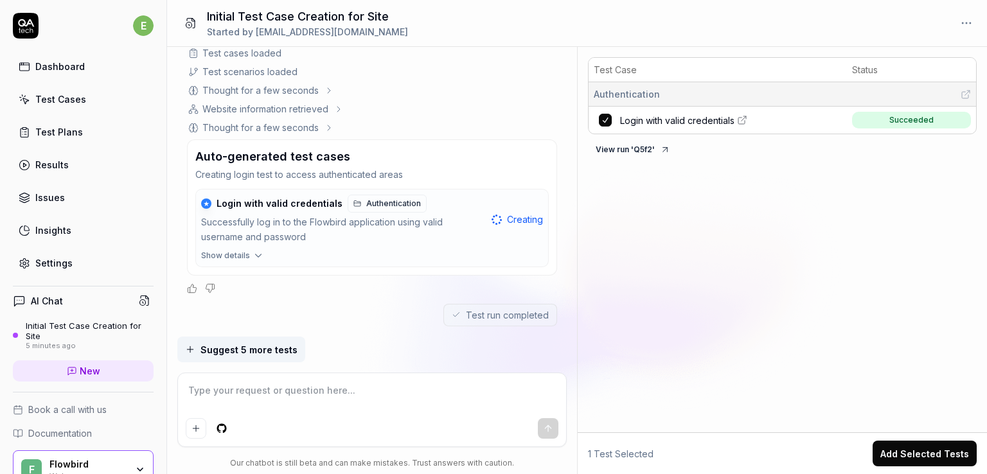
click at [442, 389] on textarea at bounding box center [372, 397] width 373 height 32
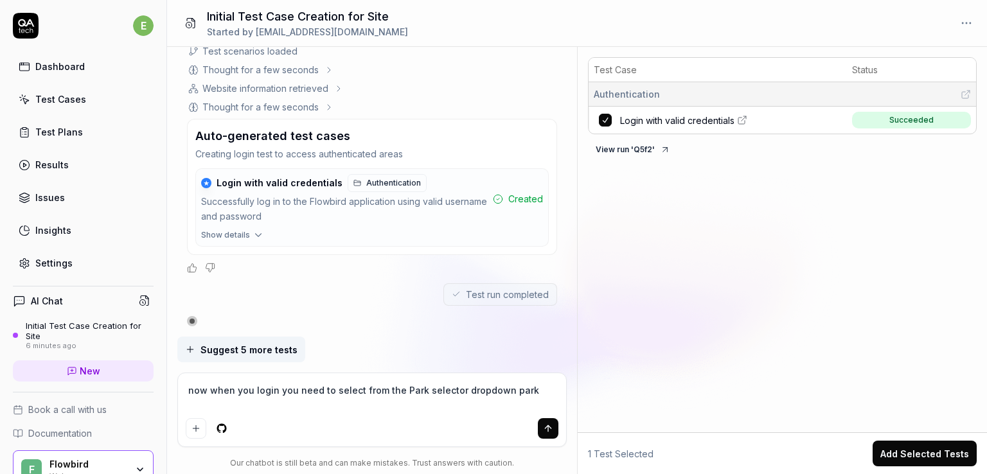
click at [531, 388] on textarea "now when you login you need to select from the Park selector dropdown park" at bounding box center [372, 397] width 373 height 32
paste textarea "[GEOGRAPHIC_DATA] (FR-2810)"
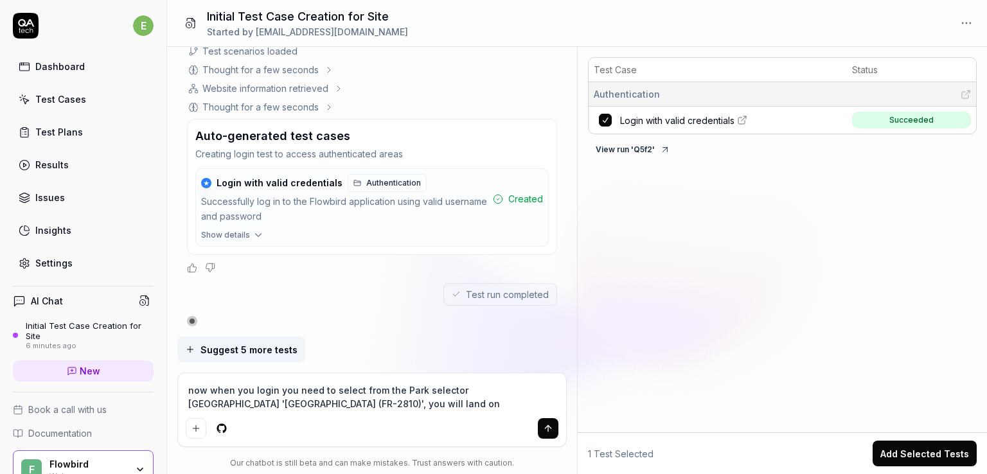
click at [321, 405] on textarea "now when you login you need to select from the Park selector [GEOGRAPHIC_DATA] …" at bounding box center [372, 397] width 373 height 32
click at [537, 410] on textarea "now when you login you need to select from the Park selector [GEOGRAPHIC_DATA] …" at bounding box center [372, 397] width 373 height 32
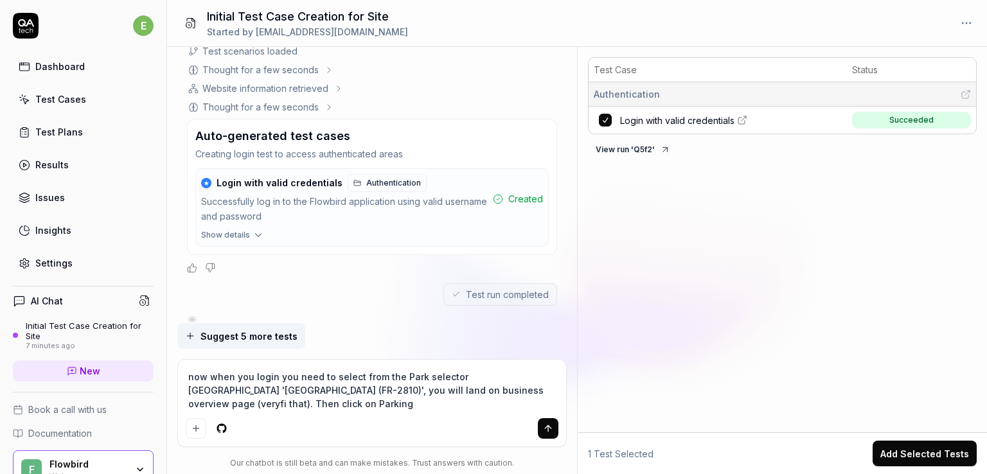
scroll to position [410, 0]
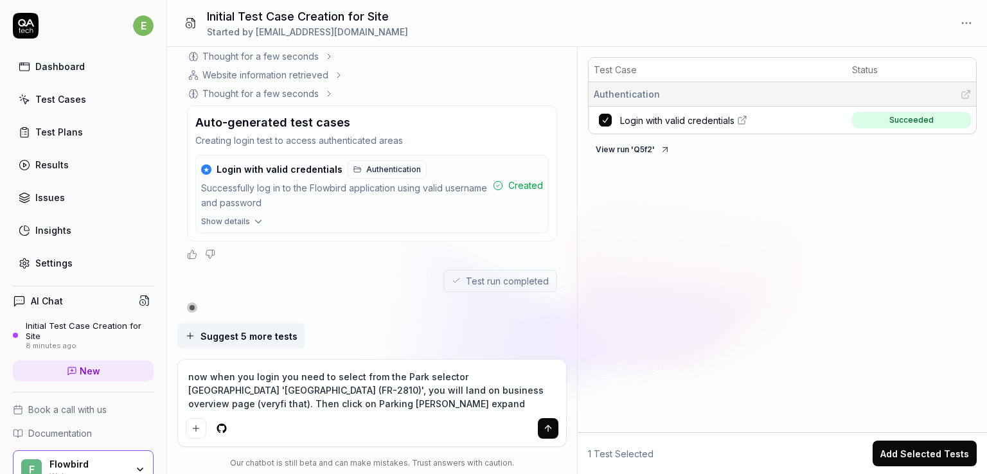
click at [401, 404] on textarea "now when you login you need to select from the Park selector [GEOGRAPHIC_DATA] …" at bounding box center [372, 390] width 373 height 46
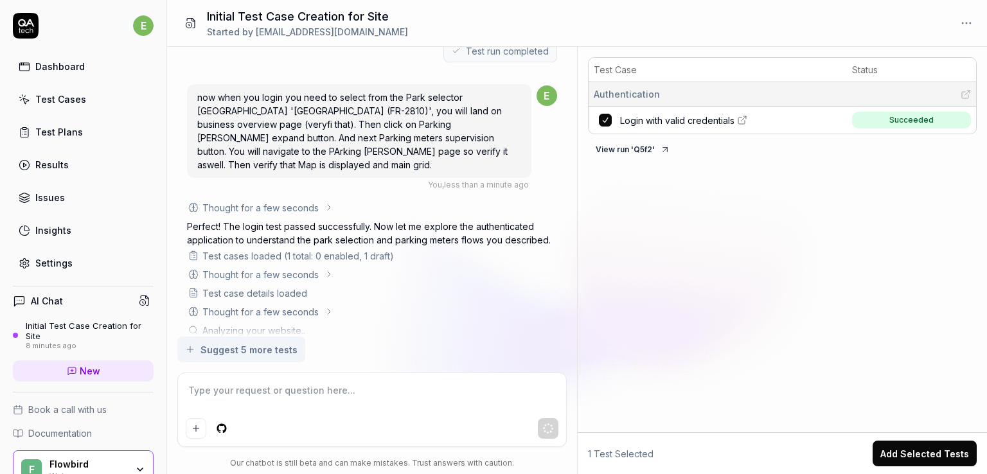
scroll to position [721, 0]
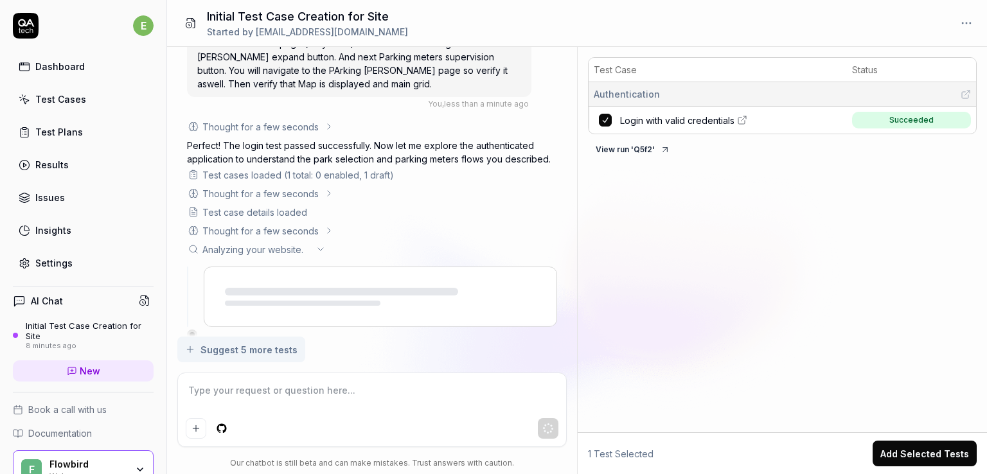
click at [334, 398] on textarea at bounding box center [372, 397] width 373 height 32
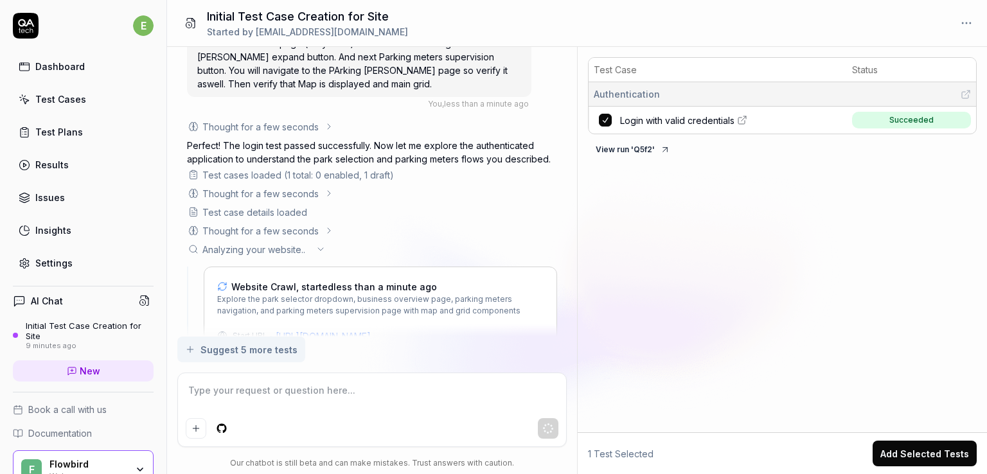
scroll to position [793, 0]
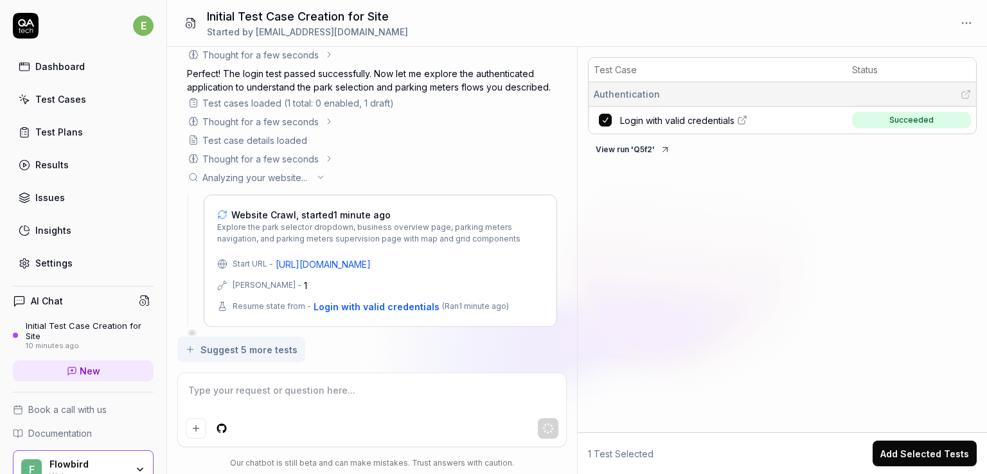
click at [577, 166] on div "Test Case Status Authentication Login with valid credentials Succeeded View run…" at bounding box center [781, 242] width 409 height 380
click at [413, 7] on div "Initial Test Case Creation for Site Started by [EMAIL_ADDRESS][DOMAIN_NAME]" at bounding box center [577, 23] width 820 height 47
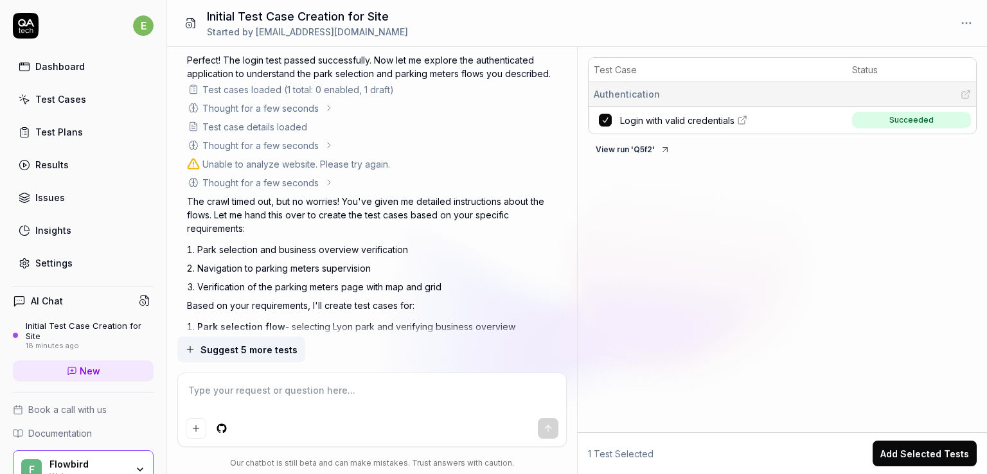
scroll to position [782, 0]
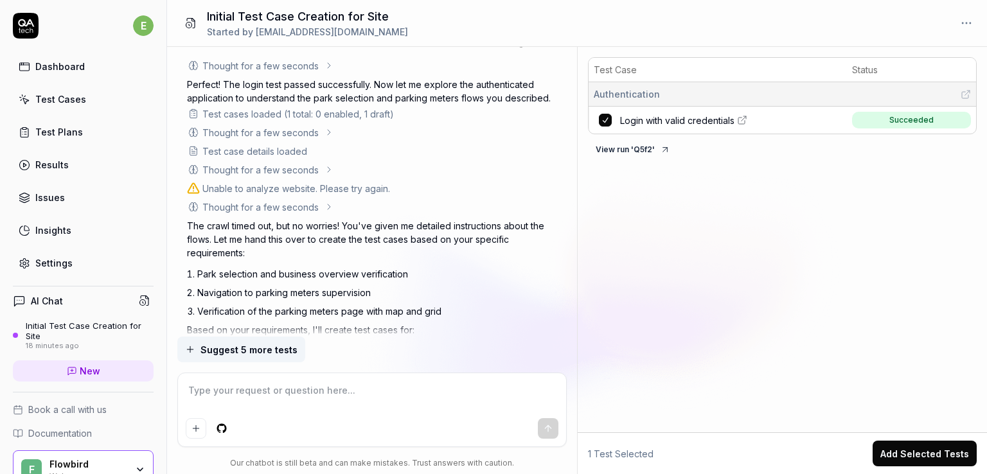
click at [360, 182] on div "Unable to analyze website. Please try again." at bounding box center [296, 188] width 188 height 13
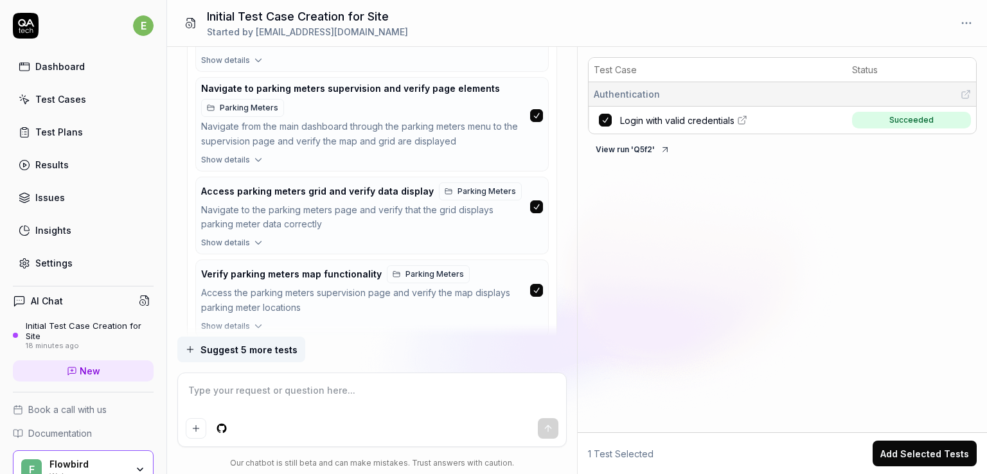
scroll to position [1424, 0]
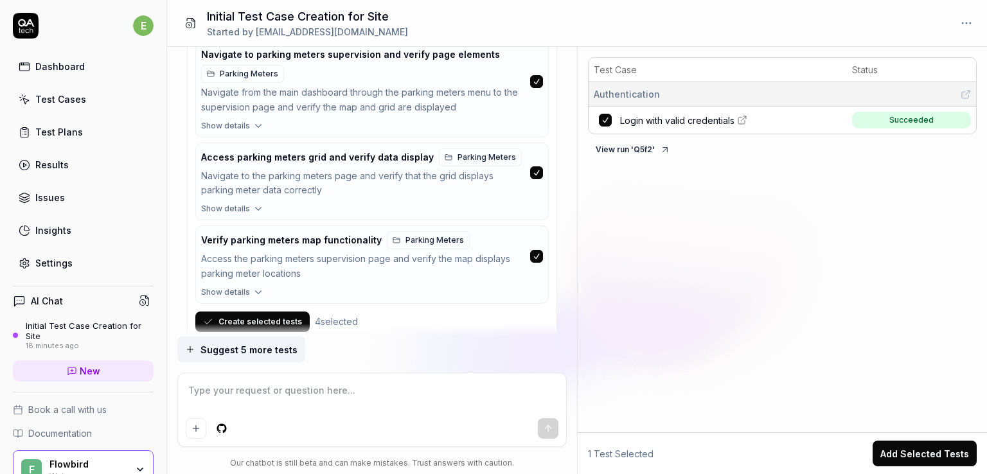
click at [260, 312] on button "Create selected tests" at bounding box center [252, 322] width 114 height 21
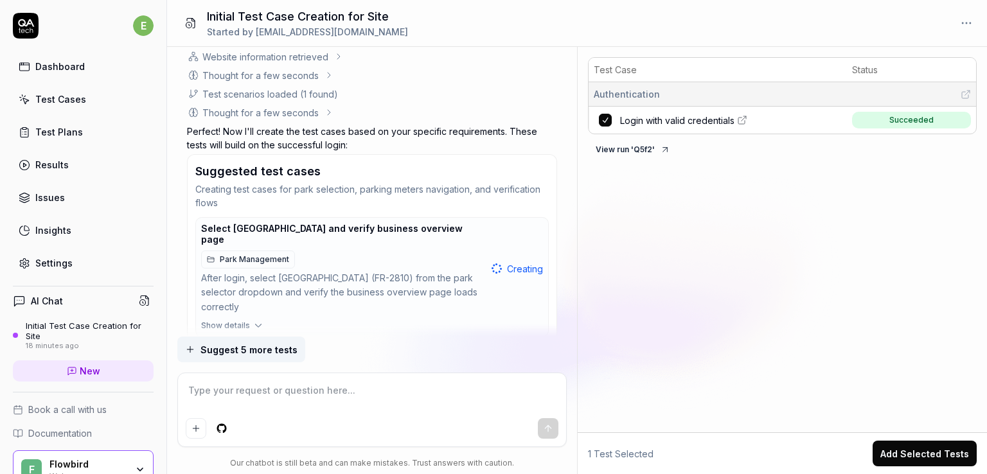
scroll to position [1471, 0]
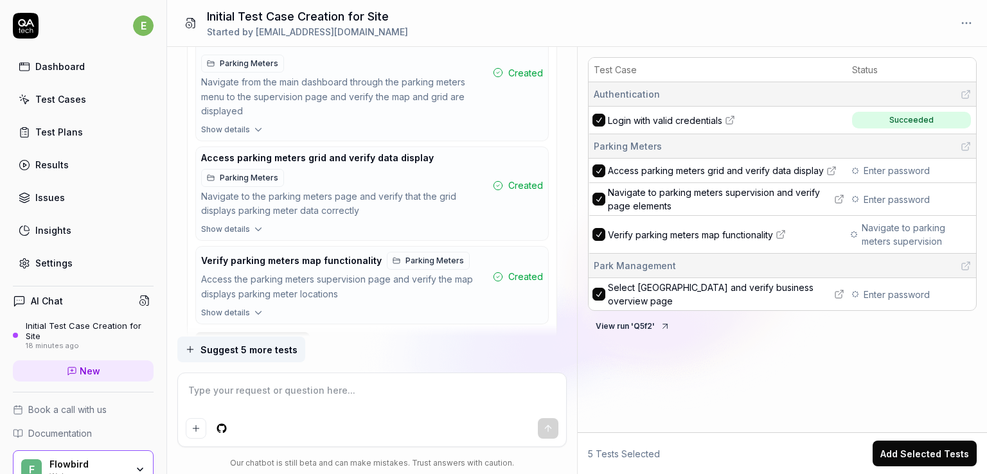
click at [567, 279] on div "I want a good test setup for my site - help me create the first 3-5 test cases …" at bounding box center [372, 192] width 410 height 290
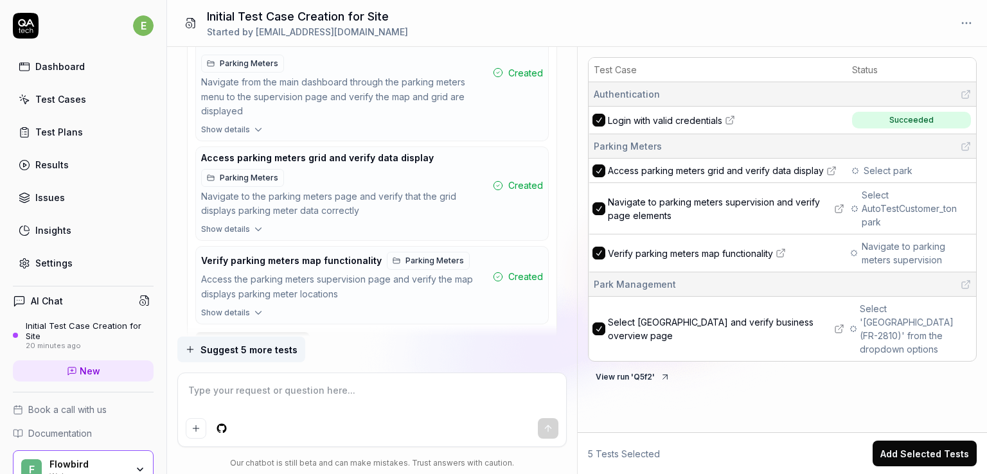
click at [565, 249] on div "I want a good test setup for my site - help me create the first 3-5 test cases …" at bounding box center [372, 192] width 410 height 290
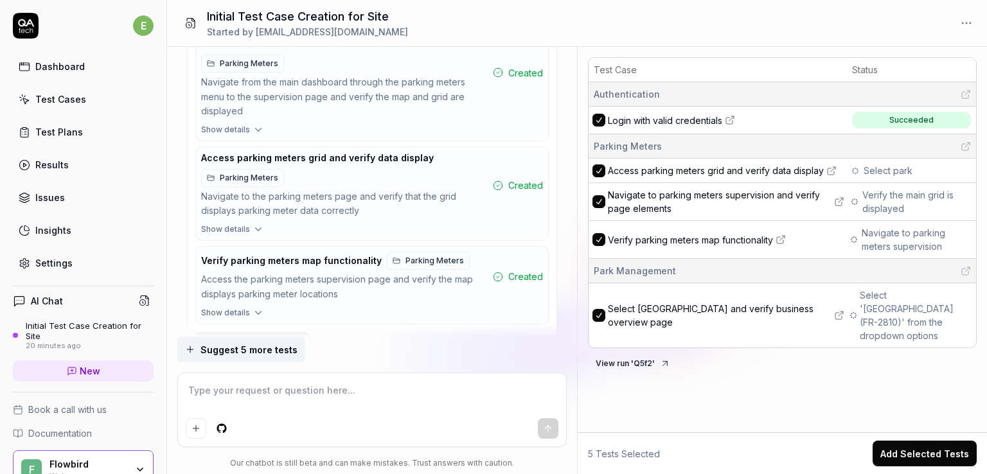
click at [568, 203] on div "I want a good test setup for my site - help me create the first 3-5 test cases …" at bounding box center [372, 192] width 410 height 290
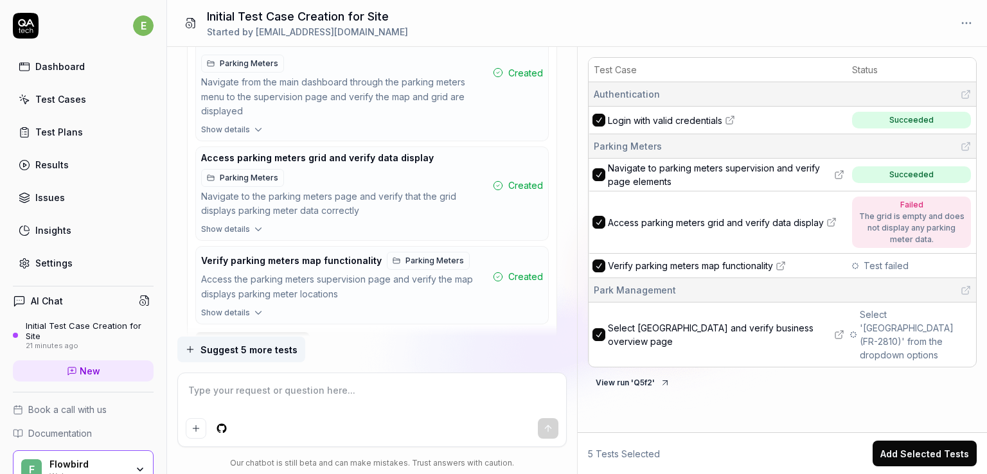
click at [563, 218] on div "I want a good test setup for my site - help me create the first 3-5 test cases …" at bounding box center [372, 192] width 410 height 290
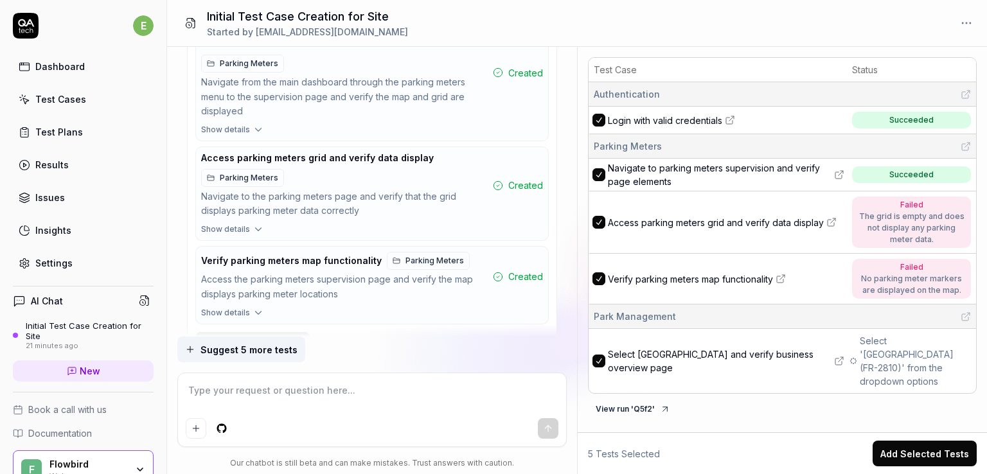
click at [566, 251] on div "I want a good test setup for my site - help me create the first 3-5 test cases …" at bounding box center [372, 192] width 410 height 290
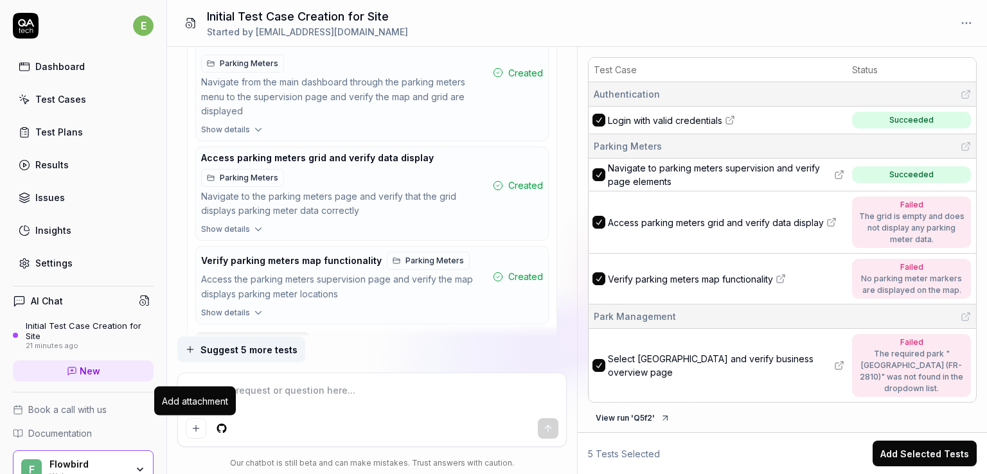
click at [231, 395] on div "Add attachment" at bounding box center [195, 401] width 82 height 29
click at [290, 394] on textarea at bounding box center [372, 397] width 373 height 32
click at [288, 394] on textarea at bounding box center [372, 397] width 373 height 32
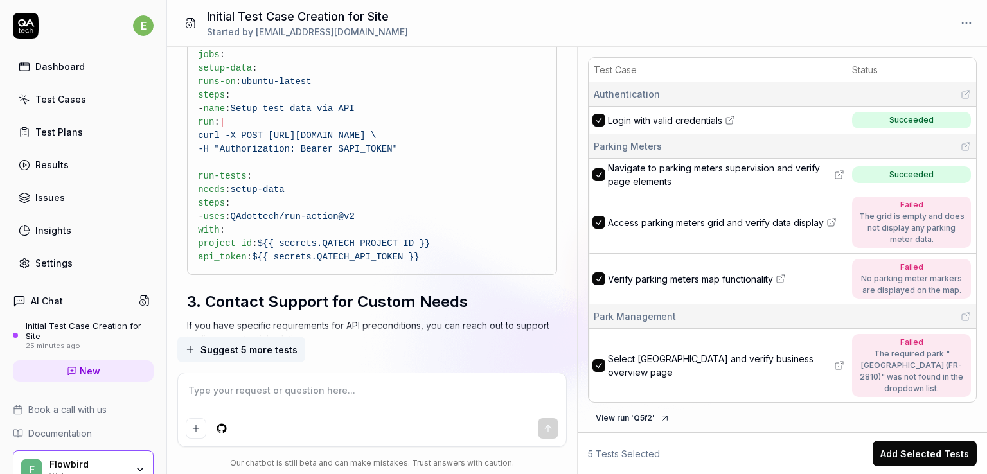
scroll to position [2312, 0]
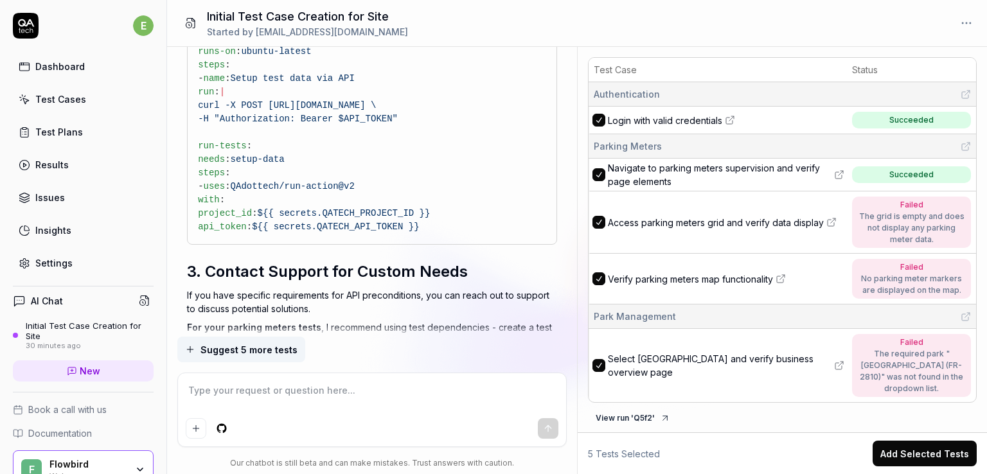
click at [301, 399] on textarea at bounding box center [372, 397] width 373 height 32
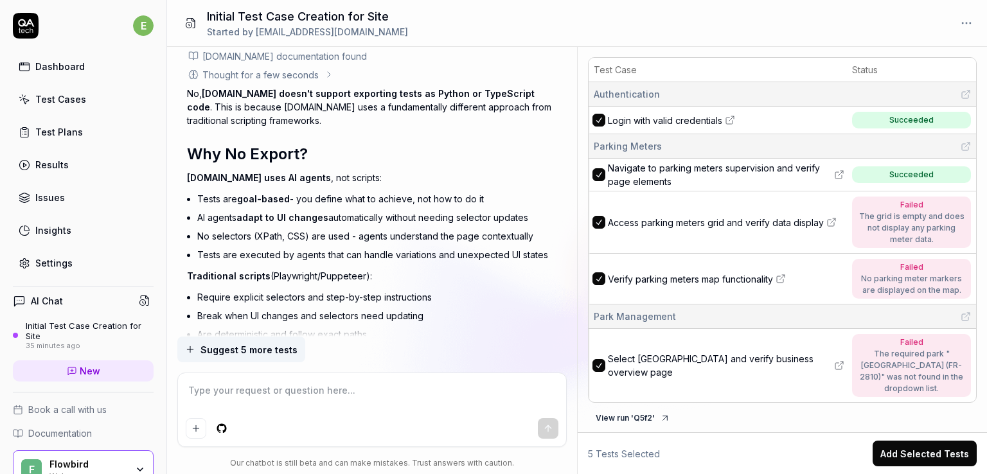
scroll to position [2759, 0]
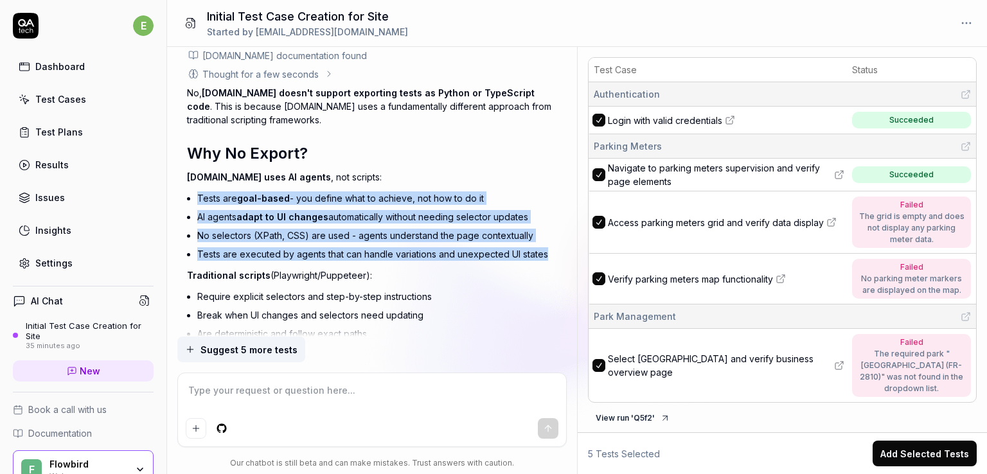
drag, startPoint x: 548, startPoint y: 196, endPoint x: 195, endPoint y: 137, distance: 357.5
click at [195, 137] on div "No, [DOMAIN_NAME] doesn't support exporting tests as Python or TypeScript code …" at bounding box center [372, 348] width 370 height 525
copy ul "Tests are goal-based - you define what to achieve, not how to do it AI agents a…"
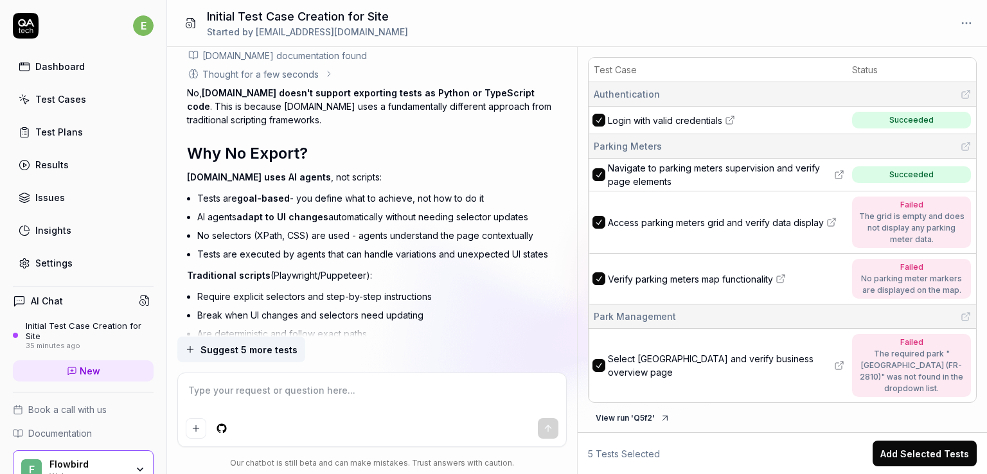
click at [312, 268] on p "Traditional scripts (Playwright/Puppeteer):" at bounding box center [372, 274] width 370 height 13
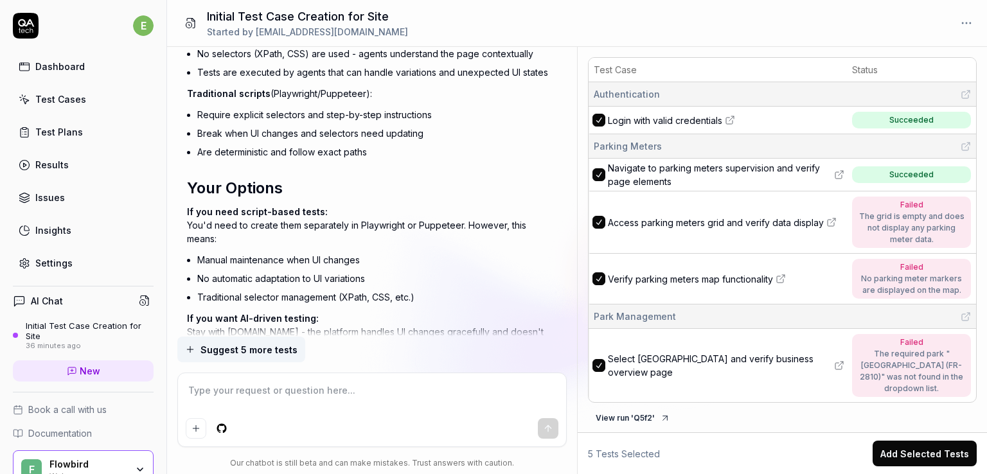
scroll to position [2996, 0]
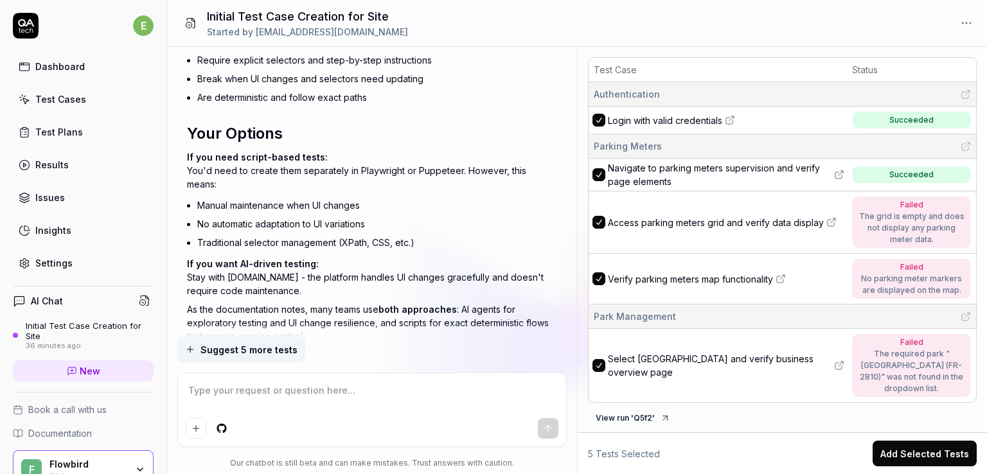
click at [408, 398] on textarea at bounding box center [372, 397] width 373 height 32
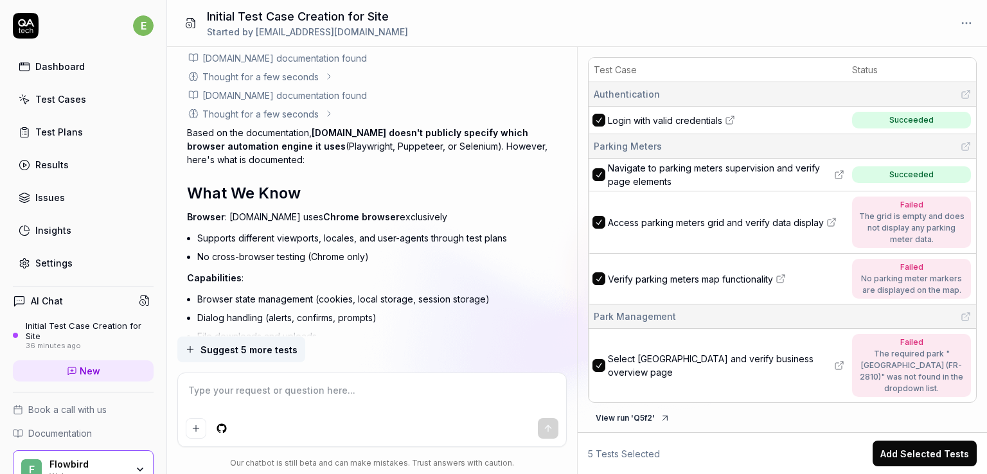
scroll to position [3420, 0]
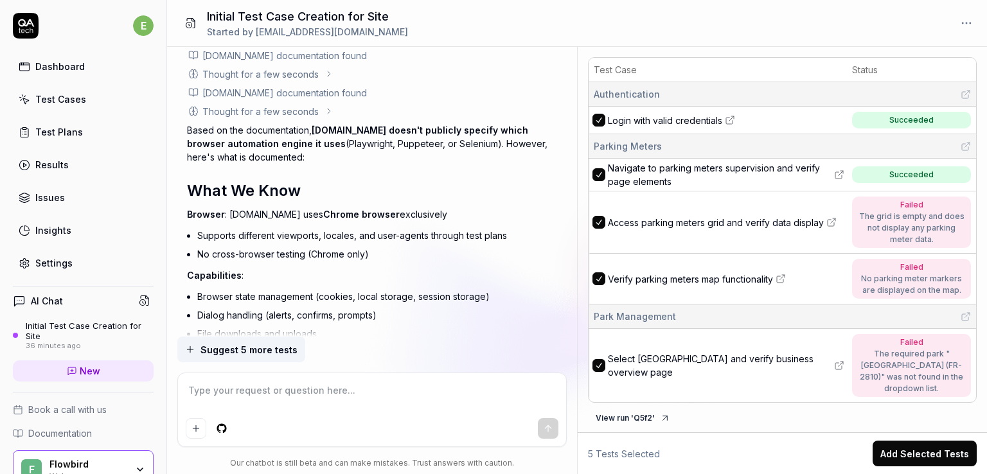
drag, startPoint x: 410, startPoint y: 148, endPoint x: 187, endPoint y: 138, distance: 223.7
click at [187, 207] on p "Browser : [DOMAIN_NAME] uses Chrome browser exclusively" at bounding box center [372, 213] width 370 height 13
copy p "Browser : [DOMAIN_NAME] uses Chrome browser exclusively"
click at [356, 343] on li "Network request logging" at bounding box center [377, 352] width 360 height 19
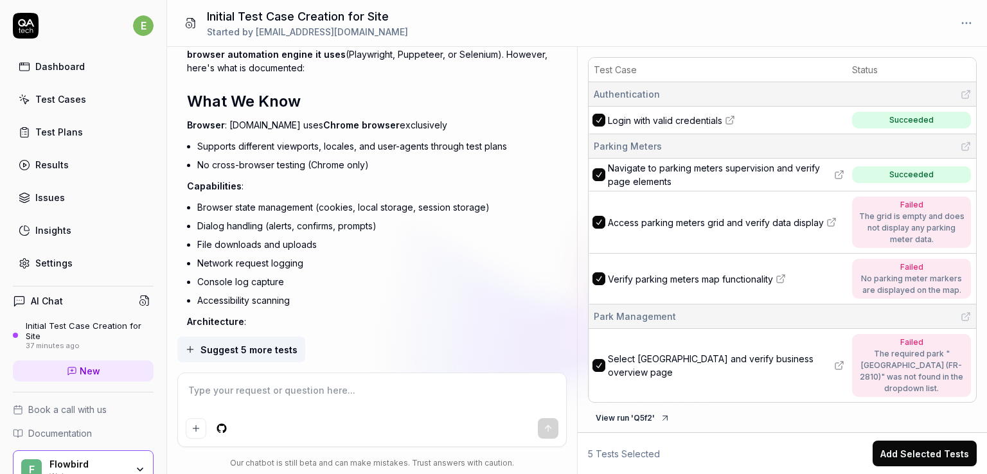
scroll to position [3510, 0]
drag, startPoint x: 407, startPoint y: 260, endPoint x: 301, endPoint y: 231, distance: 110.6
click at [301, 231] on div "Based on the documentation, [DOMAIN_NAME] doesn't publicly specify which browse…" at bounding box center [372, 291] width 370 height 517
click at [301, 290] on li "Accessibility scanning" at bounding box center [377, 299] width 360 height 19
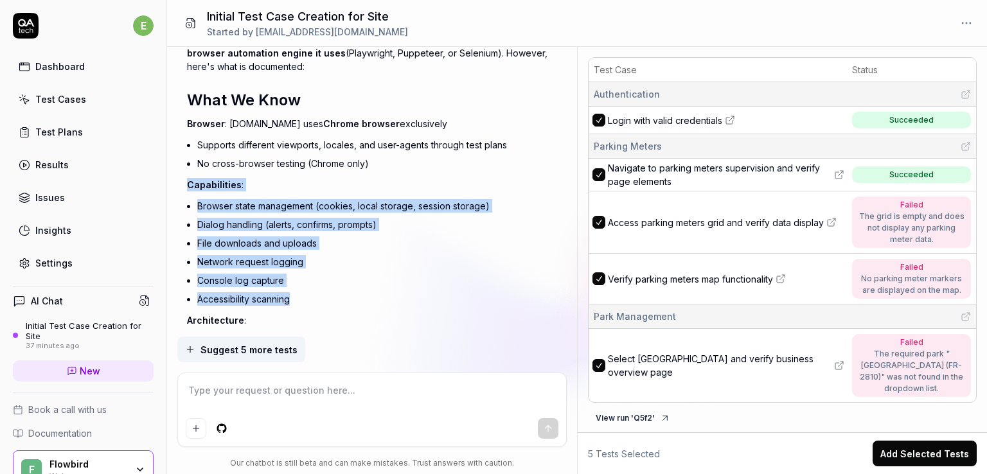
drag, startPoint x: 303, startPoint y: 230, endPoint x: 188, endPoint y: 114, distance: 164.0
click at [188, 114] on div "Based on the documentation, [DOMAIN_NAME] doesn't publicly specify which browse…" at bounding box center [372, 291] width 370 height 517
copy div "Capabilities : Browser state management (cookies, local storage, session storag…"
click at [259, 271] on li "Console log capture" at bounding box center [377, 280] width 360 height 19
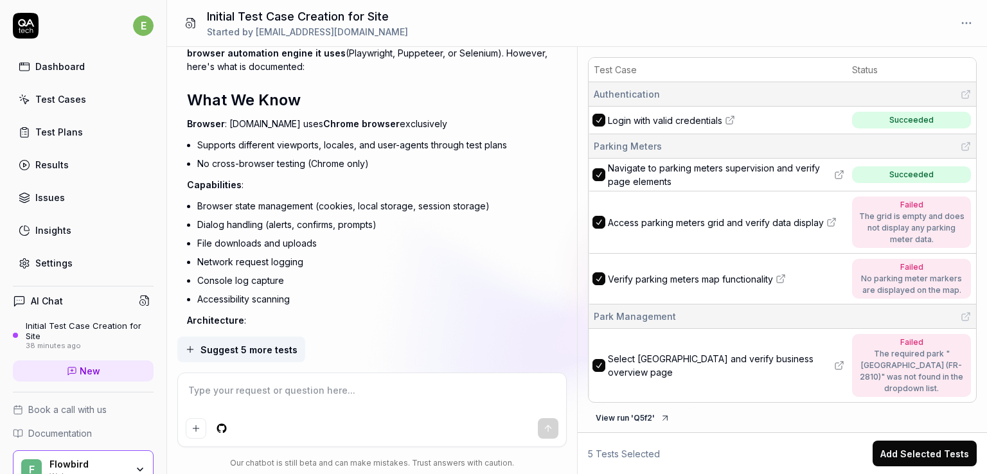
click at [359, 394] on textarea at bounding box center [372, 397] width 373 height 32
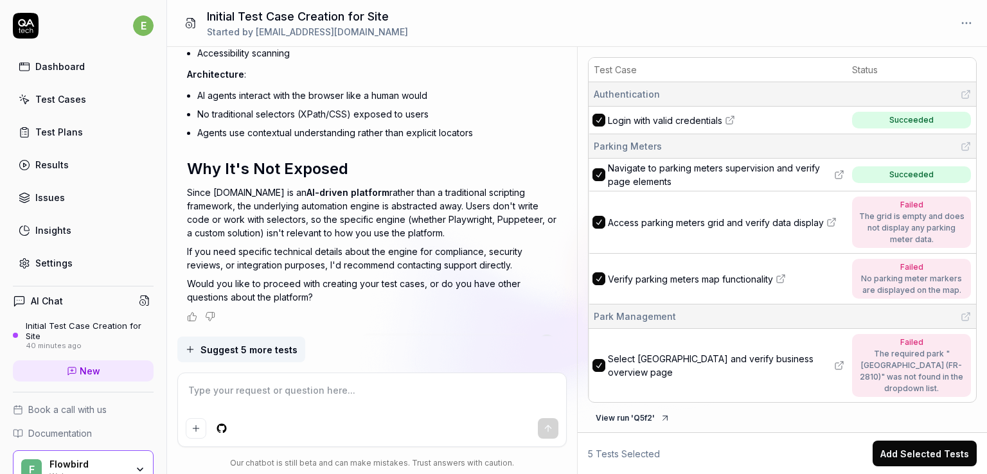
scroll to position [4673, 0]
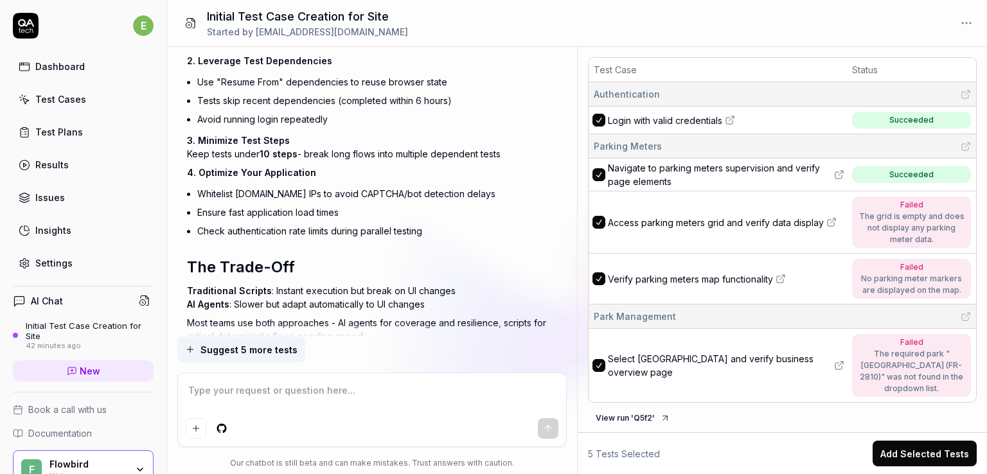
click at [355, 316] on p "Most teams use both approaches - AI agents for coverage and resilience, scripts…" at bounding box center [372, 329] width 370 height 27
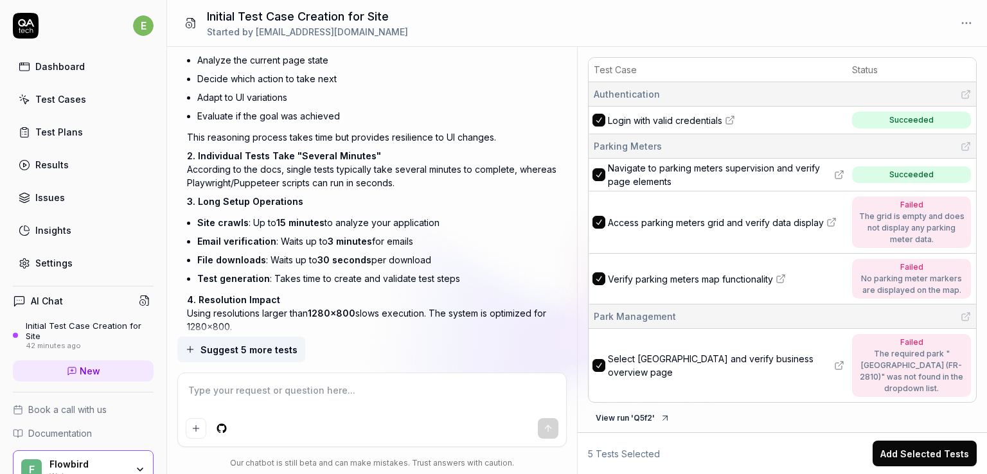
scroll to position [4272, 0]
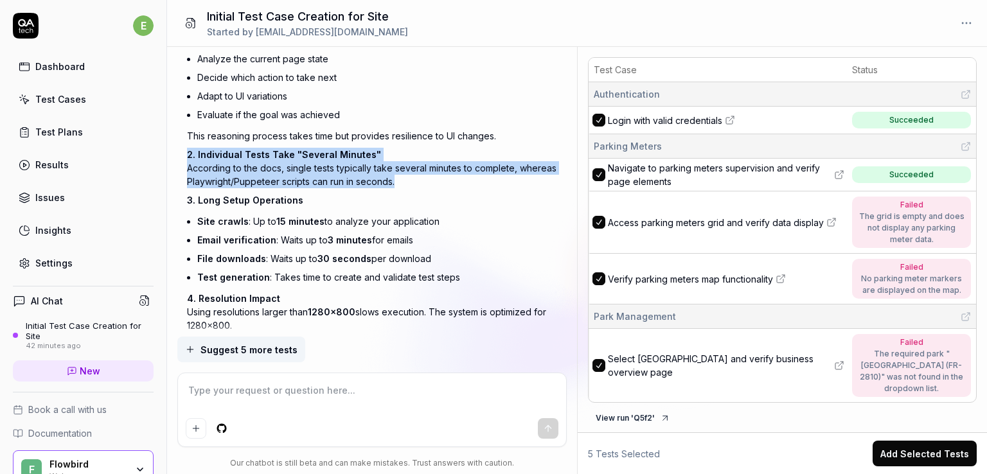
drag, startPoint x: 397, startPoint y: 111, endPoint x: 182, endPoint y: 85, distance: 216.7
click at [182, 85] on div "I want a good test setup for my site - help me create the first 3-5 test cases …" at bounding box center [372, 192] width 410 height 290
copy p "2. Individual Tests Take "Several Minutes" According to the docs, single tests …"
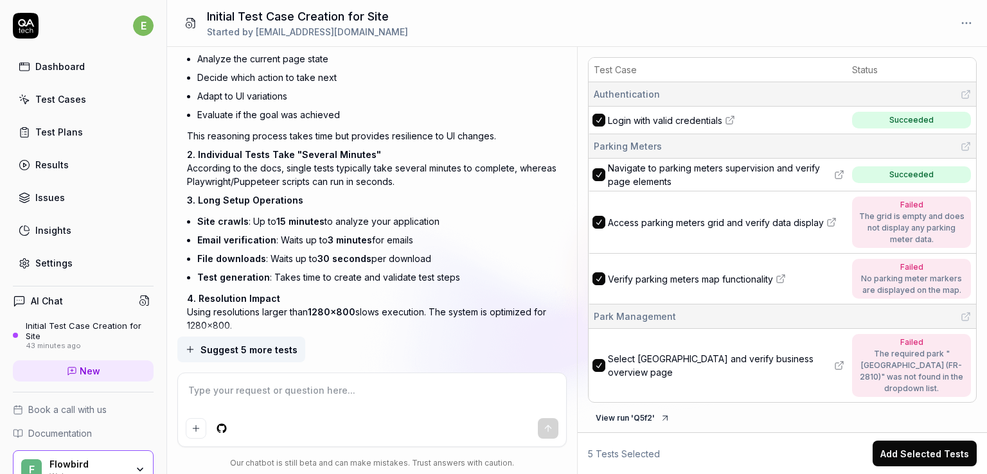
click at [274, 139] on div "[DOMAIN_NAME] can seem slower than traditional testing tools, and here's why: W…" at bounding box center [372, 368] width 370 height 816
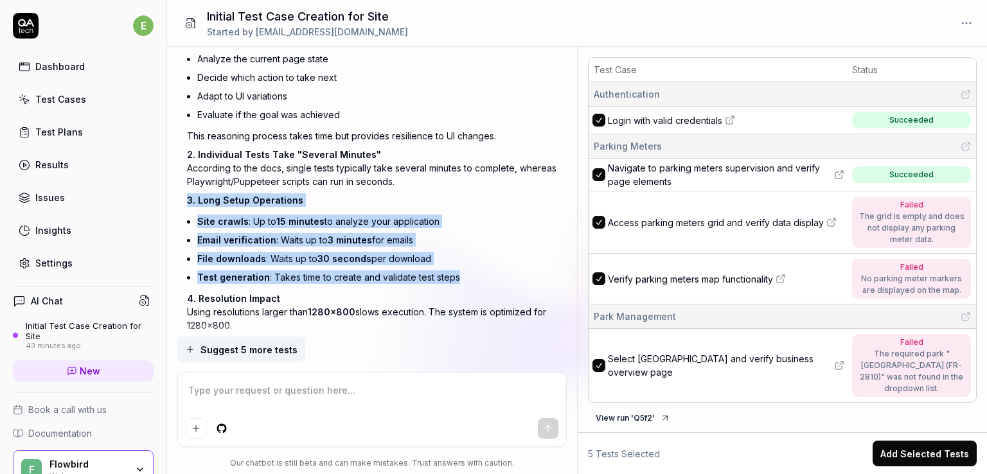
drag, startPoint x: 470, startPoint y: 206, endPoint x: 188, endPoint y: 134, distance: 291.0
click at [188, 134] on div "[DOMAIN_NAME] can seem slower than traditional testing tools, and here's why: W…" at bounding box center [372, 368] width 370 height 816
click at [188, 195] on span "3. Long Setup Operations" at bounding box center [245, 200] width 116 height 11
drag, startPoint x: 185, startPoint y: 129, endPoint x: 453, endPoint y: 207, distance: 279.1
click at [453, 207] on div "I want a good test setup for my site - help me create the first 3-5 test cases …" at bounding box center [372, 192] width 410 height 290
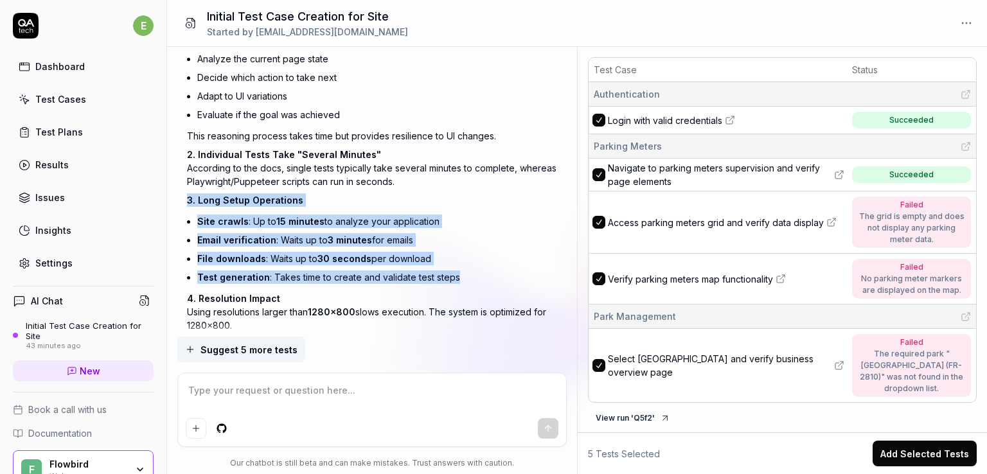
copy div "3. Long Setup Operations Site crawls : Up to 15 minutes to analyze your applica…"
click at [328, 268] on li "Test generation : Takes time to create and validate test steps" at bounding box center [377, 277] width 360 height 19
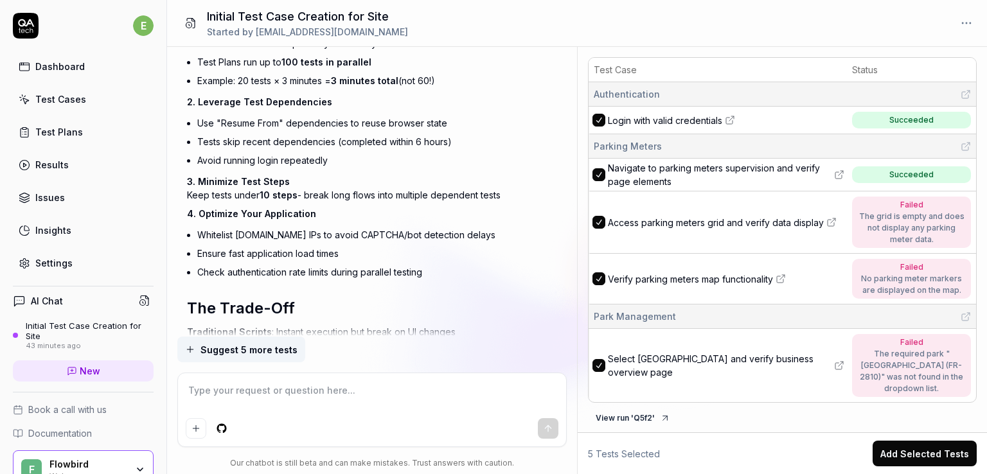
scroll to position [4673, 0]
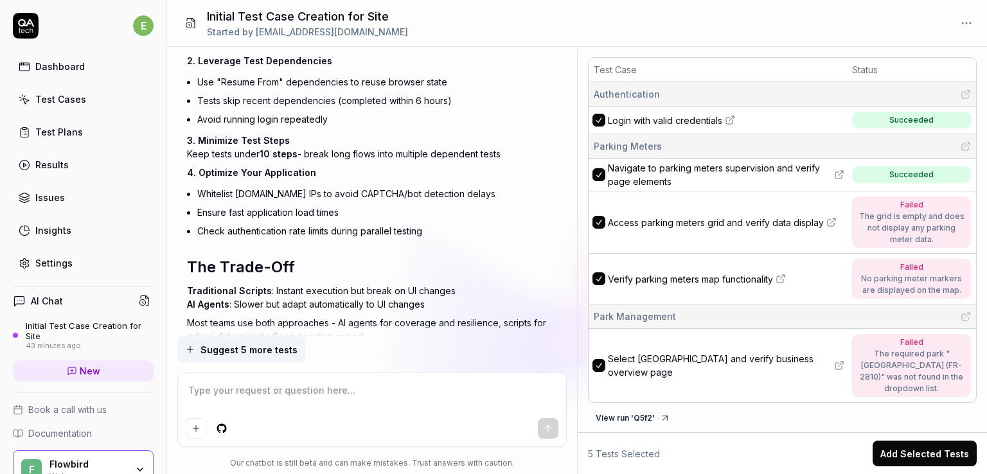
click at [355, 393] on textarea at bounding box center [372, 397] width 373 height 32
click at [458, 10] on div "Initial Test Case Creation for Site Started by [EMAIL_ADDRESS][DOMAIN_NAME]" at bounding box center [577, 23] width 820 height 47
click at [428, 396] on textarea at bounding box center [372, 397] width 373 height 32
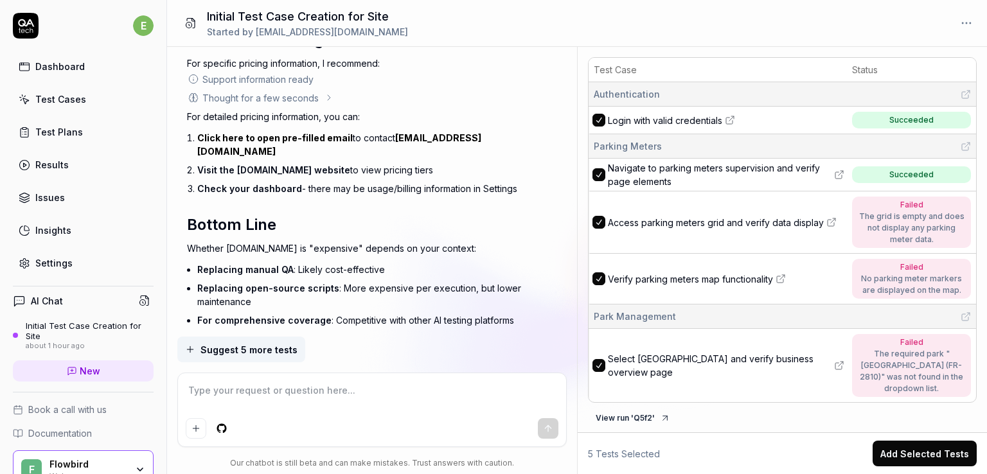
scroll to position [5667, 0]
